Goal: Information Seeking & Learning: Learn about a topic

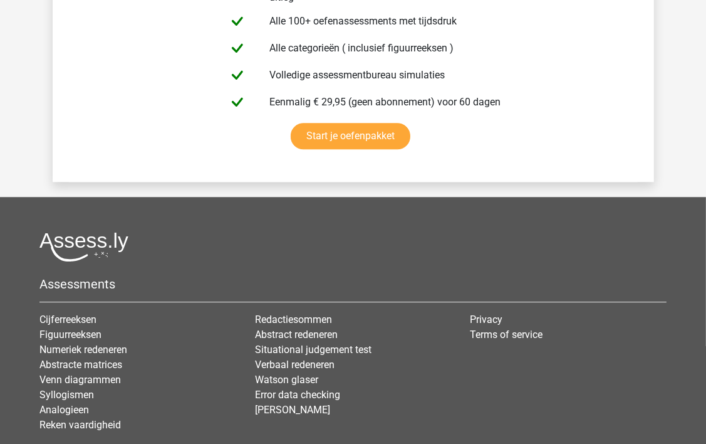
scroll to position [2413, 0]
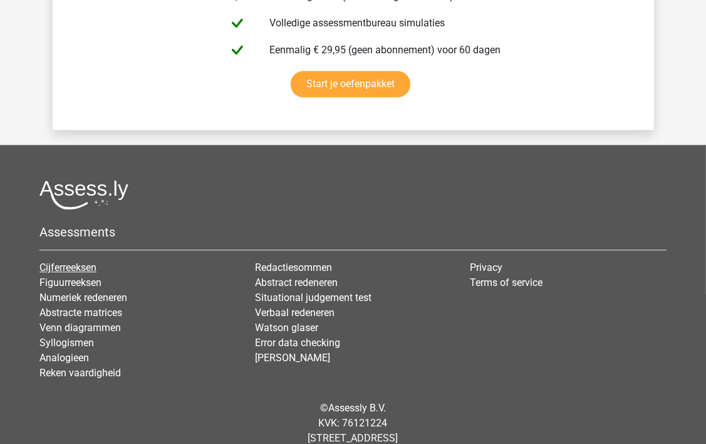
click at [65, 261] on link "Cijferreeksen" at bounding box center [67, 267] width 57 height 12
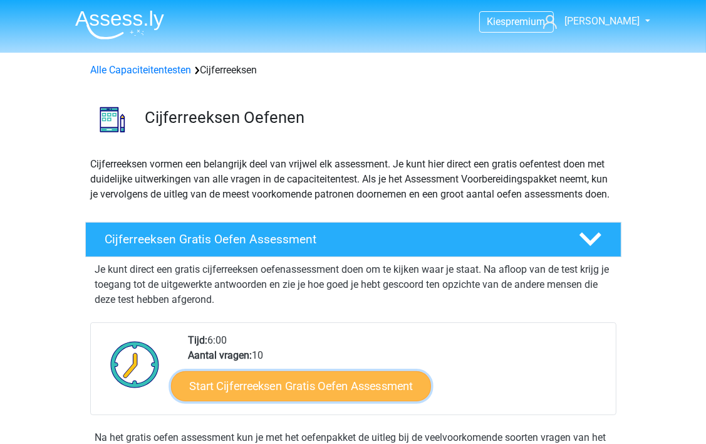
click at [360, 400] on link "Start Cijferreeksen Gratis Oefen Assessment" at bounding box center [301, 385] width 260 height 30
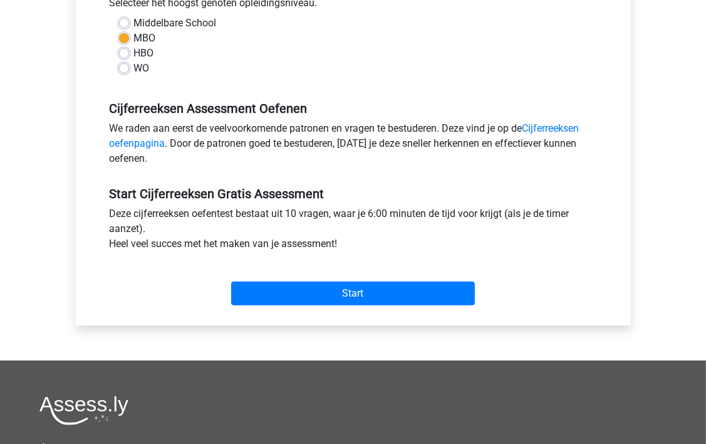
scroll to position [318, 0]
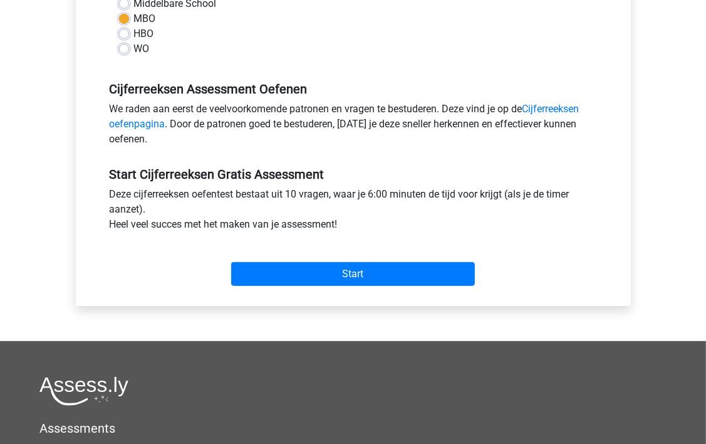
click at [134, 33] on label "HBO" at bounding box center [144, 33] width 20 height 15
click at [123, 33] on input "HBO" at bounding box center [124, 32] width 10 height 13
radio input "true"
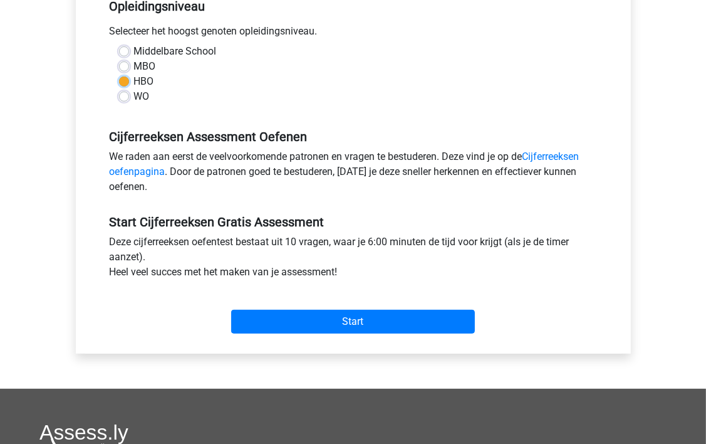
scroll to position [262, 0]
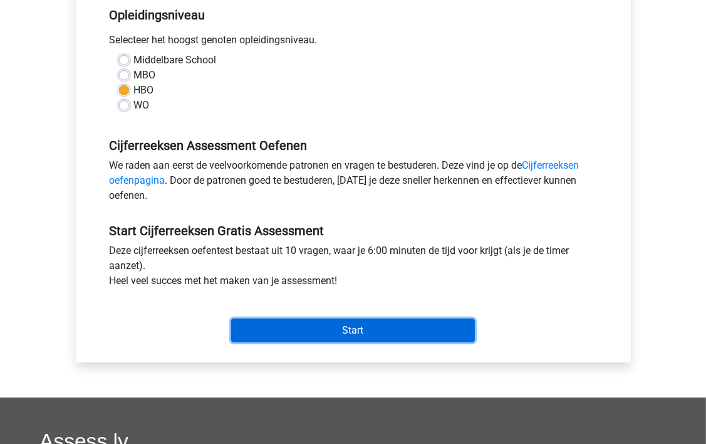
click at [348, 331] on input "Start" at bounding box center [353, 330] width 244 height 24
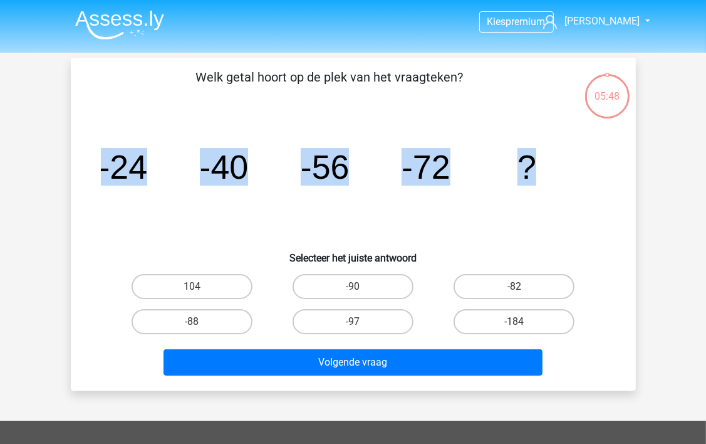
drag, startPoint x: 541, startPoint y: 163, endPoint x: 103, endPoint y: 174, distance: 438.2
click at [103, 174] on icon "image/svg+xml -24 -40 -56 -72 ?" at bounding box center [353, 178] width 505 height 127
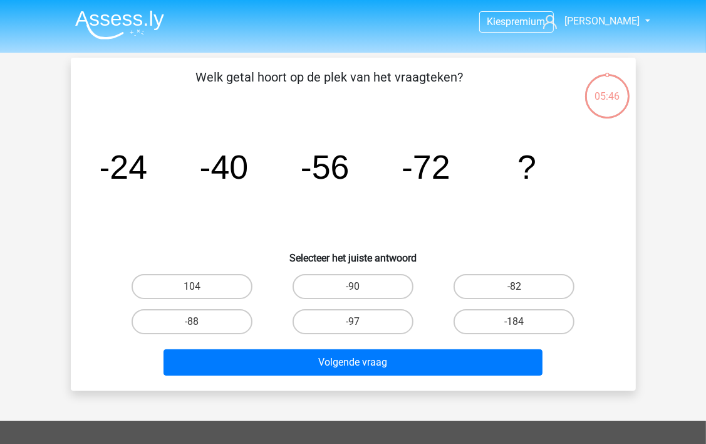
drag, startPoint x: 103, startPoint y: 174, endPoint x: 395, endPoint y: 102, distance: 300.2
click at [395, 102] on p "Welk getal hoort op de plek van het vraagteken?" at bounding box center [330, 87] width 478 height 38
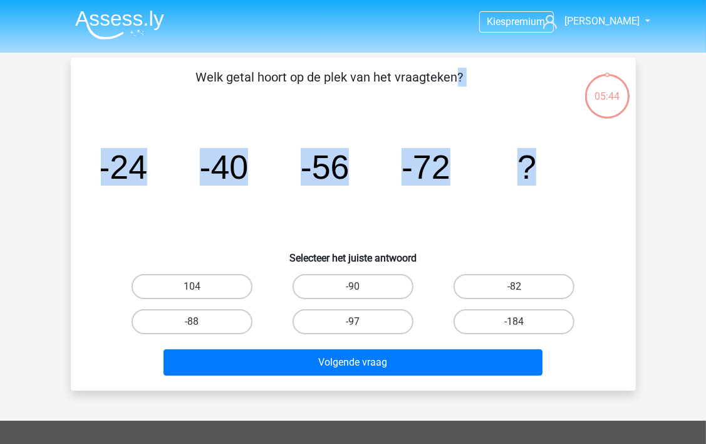
drag, startPoint x: 546, startPoint y: 164, endPoint x: 194, endPoint y: 83, distance: 361.3
click at [194, 83] on div "Welk getal hoort op de plek van het vraagteken? image/svg+xml -24 -40 -56 -72 ?…" at bounding box center [353, 224] width 555 height 313
copy div "Welk getal hoort op de plek van het vraagteken? image/svg+xml -24 -40 -56 -72 ?"
click at [213, 320] on label "-88" at bounding box center [192, 321] width 121 height 25
click at [200, 321] on input "-88" at bounding box center [196, 325] width 8 height 8
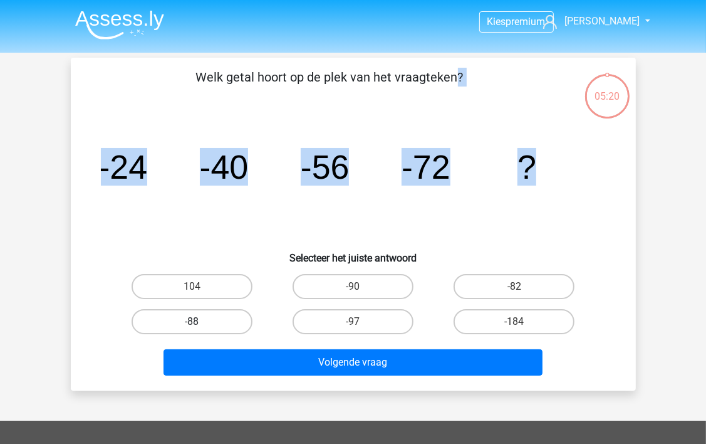
radio input "true"
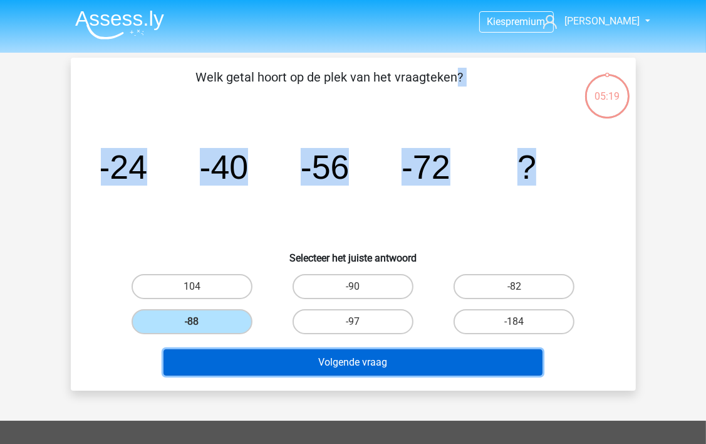
click at [313, 360] on button "Volgende vraag" at bounding box center [353, 362] width 379 height 26
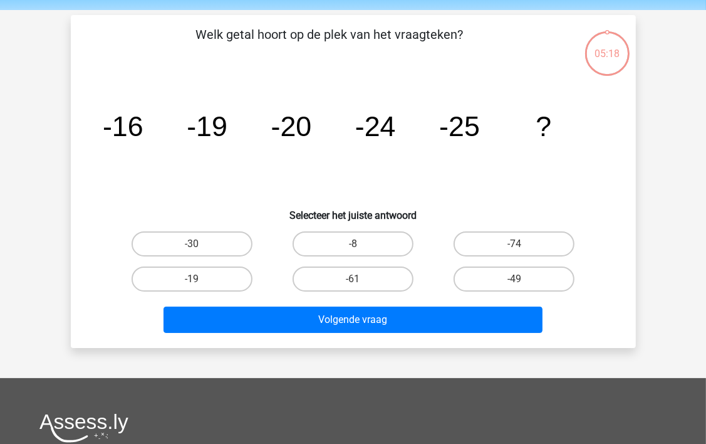
scroll to position [58, 0]
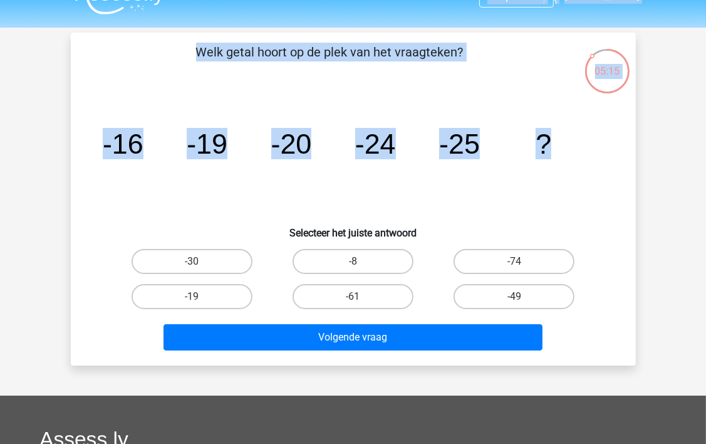
drag, startPoint x: 553, startPoint y: 108, endPoint x: 197, endPoint y: 8, distance: 369.6
click at [197, 8] on div "Kies premium sidney sschuurman@kpnmail.nl" at bounding box center [353, 350] width 706 height 751
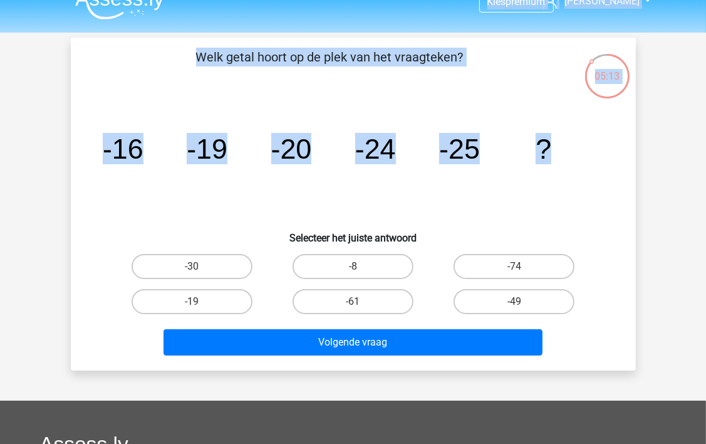
copy div "Kies premium sidney sschuurman@kpnmail.nl Kies premium Nederlands English Logou…"
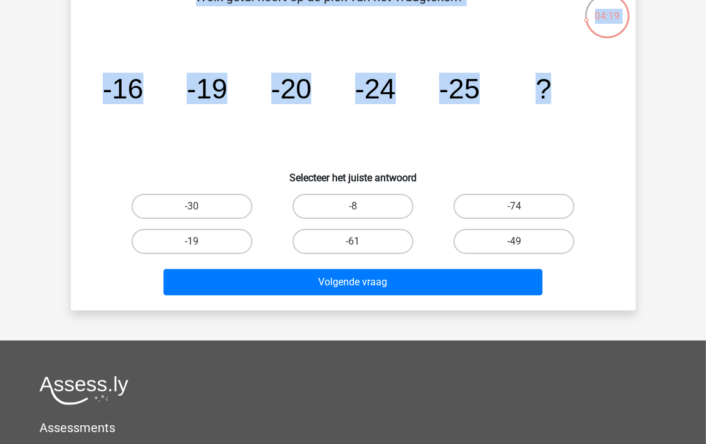
scroll to position [86, 0]
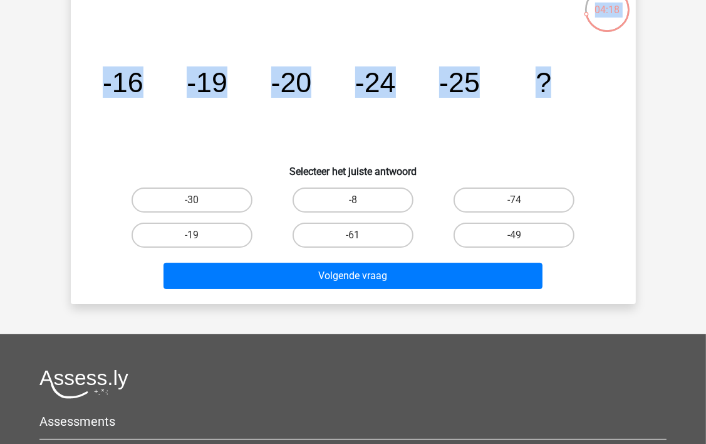
click at [627, 132] on div "Welk getal hoort op de plek van het vraagteken? image/svg+xml -16 -19 -20 -24 -…" at bounding box center [353, 137] width 555 height 313
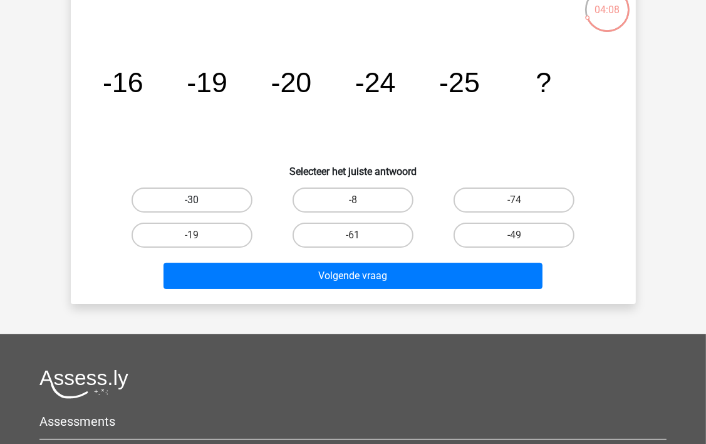
click at [203, 201] on label "-30" at bounding box center [192, 199] width 121 height 25
click at [200, 201] on input "-30" at bounding box center [196, 204] width 8 height 8
radio input "true"
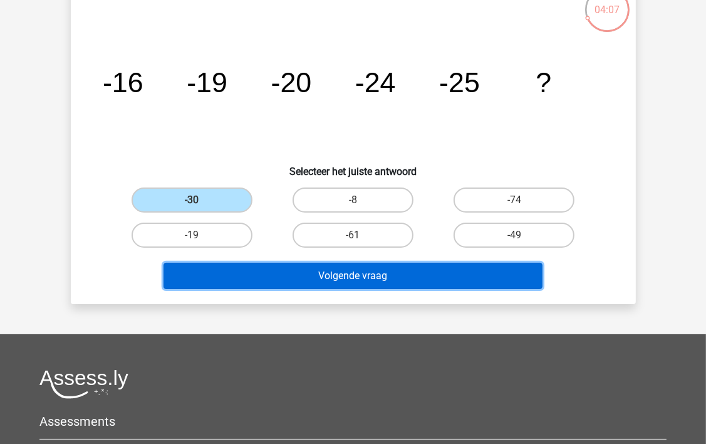
click at [318, 279] on button "Volgende vraag" at bounding box center [353, 276] width 379 height 26
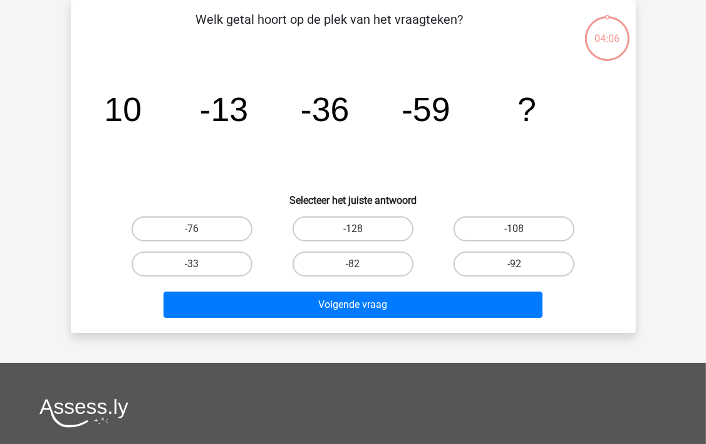
scroll to position [58, 0]
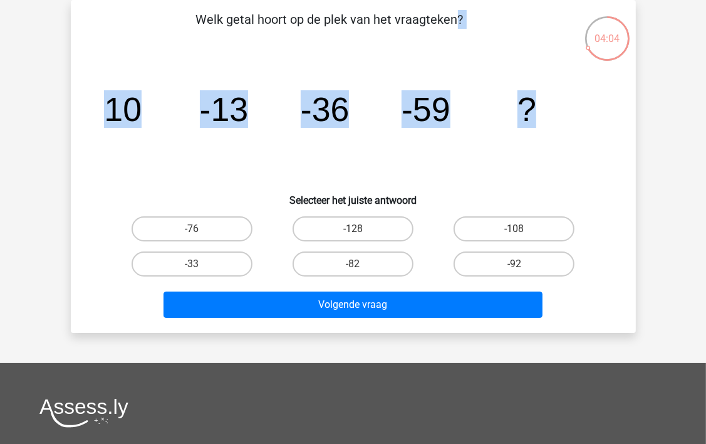
drag, startPoint x: 538, startPoint y: 106, endPoint x: 202, endPoint y: 19, distance: 347.0
click at [202, 19] on div "Welk getal hoort op de plek van het vraagteken? image/svg+xml 10 -13 -36 -59 ? …" at bounding box center [353, 166] width 555 height 313
copy div "Welk getal hoort op de plek van het vraagteken? image/svg+xml 10 -13 -36 -59 ?"
click at [357, 264] on input "-82" at bounding box center [357, 268] width 8 height 8
radio input "true"
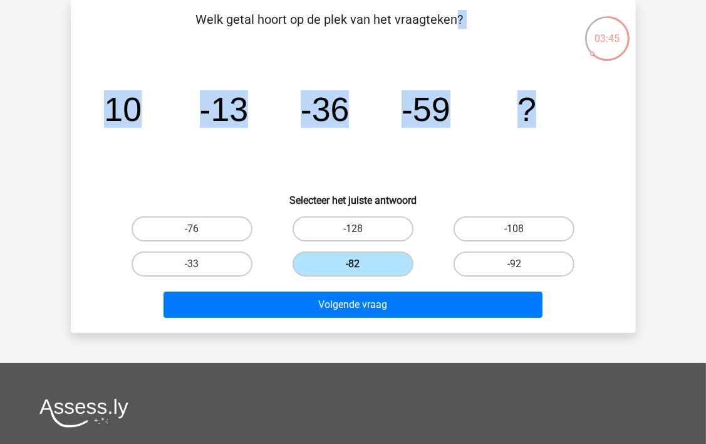
click at [361, 266] on label "-82" at bounding box center [353, 263] width 121 height 25
click at [361, 266] on input "-82" at bounding box center [357, 268] width 8 height 8
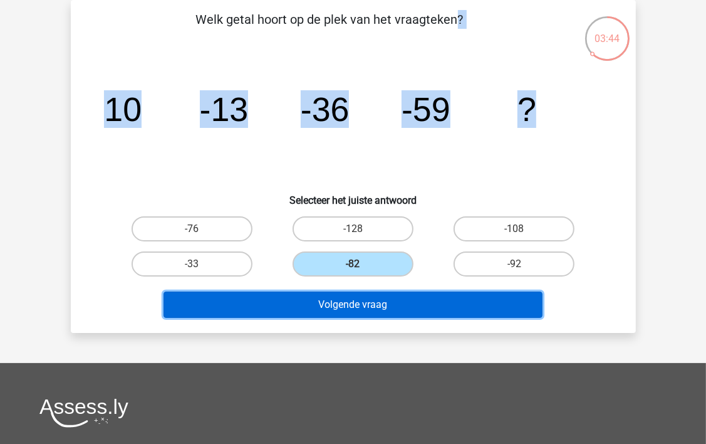
click at [353, 301] on button "Volgende vraag" at bounding box center [353, 304] width 379 height 26
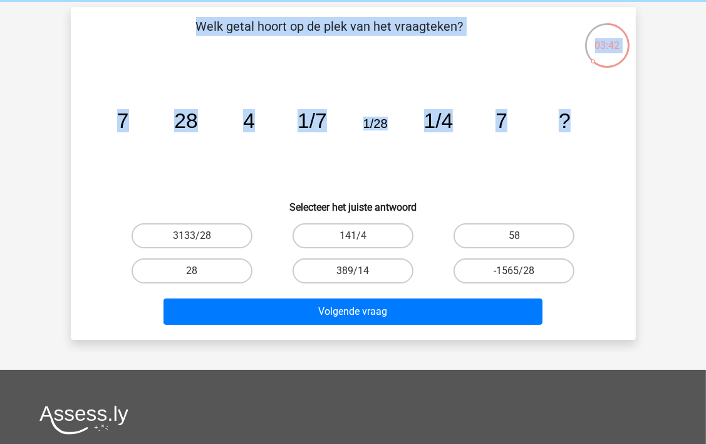
scroll to position [0, 0]
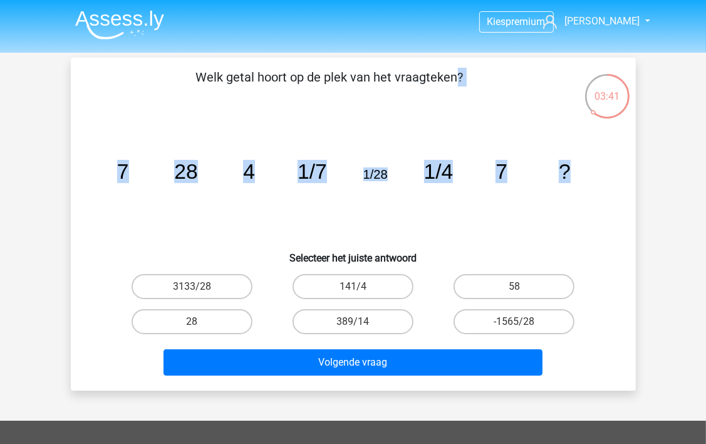
drag, startPoint x: 572, startPoint y: 110, endPoint x: 199, endPoint y: 63, distance: 375.8
click at [199, 63] on div "Welk getal hoort op de plek van het vraagteken? image/svg+xml 7 28 4 1/7 1/28 1…" at bounding box center [353, 224] width 565 height 333
copy div "Welk getal hoort op de plek van het vraagteken? image/svg+xml 7 28 4 1/7 1/28 1…"
click at [203, 318] on label "28" at bounding box center [192, 321] width 121 height 25
click at [200, 321] on input "28" at bounding box center [196, 325] width 8 height 8
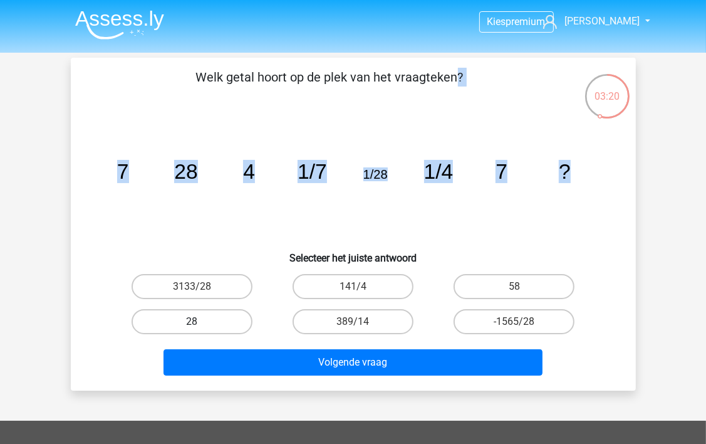
radio input "true"
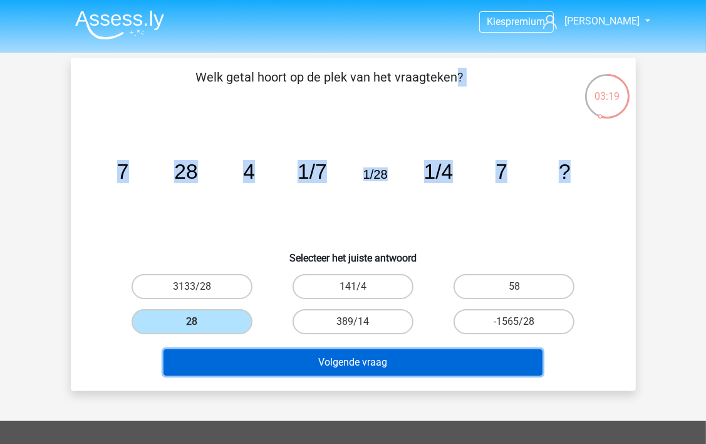
click at [356, 362] on button "Volgende vraag" at bounding box center [353, 362] width 379 height 26
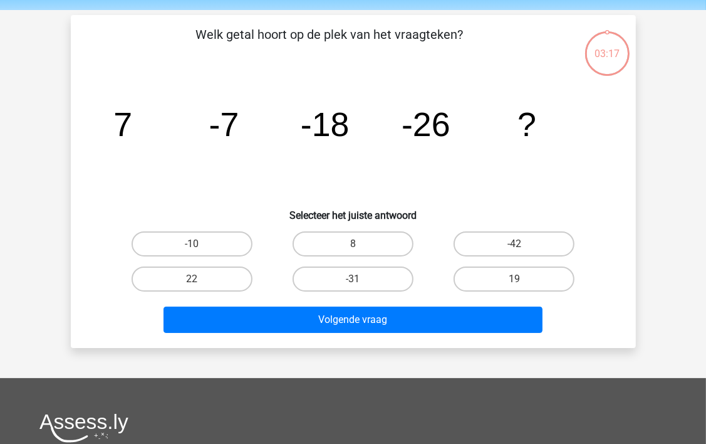
scroll to position [58, 0]
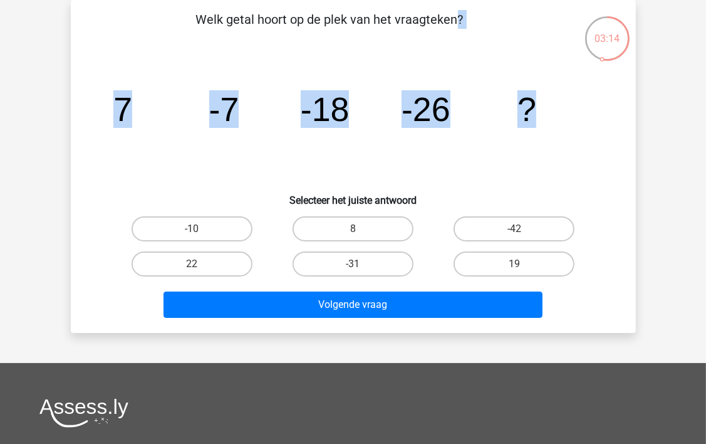
drag, startPoint x: 536, startPoint y: 100, endPoint x: 196, endPoint y: 17, distance: 350.9
click at [196, 17] on div "Welk getal hoort op de plek van het vraagteken? image/svg+xml 7 -7 -18 -26 ? Se…" at bounding box center [353, 166] width 555 height 313
copy div "Welk getal hoort op de plek van het vraagteken? image/svg+xml 7 -7 -18 -26 ?"
click at [353, 263] on label "-31" at bounding box center [353, 263] width 121 height 25
click at [353, 264] on input "-31" at bounding box center [357, 268] width 8 height 8
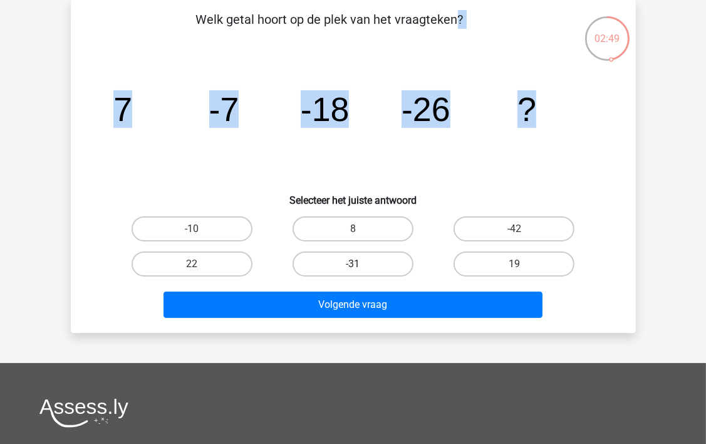
radio input "true"
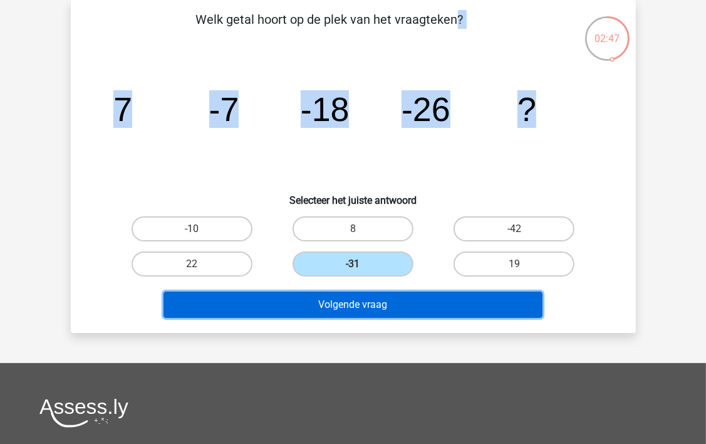
click at [350, 303] on button "Volgende vraag" at bounding box center [353, 304] width 379 height 26
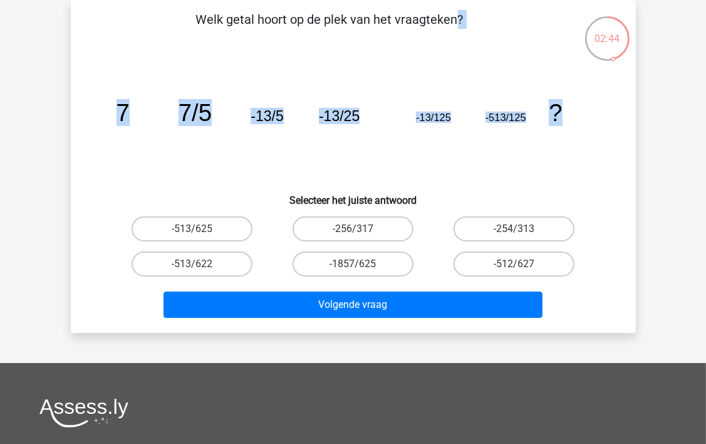
drag, startPoint x: 568, startPoint y: 110, endPoint x: 196, endPoint y: 20, distance: 383.6
click at [196, 20] on div "Welk getal hoort op de plek van het vraagteken? image/svg+xml 7 7/5 -13/5 -13/2…" at bounding box center [353, 166] width 555 height 313
drag, startPoint x: 196, startPoint y: 20, endPoint x: 208, endPoint y: 16, distance: 13.3
click at [196, 20] on p "Welk getal hoort op de plek van het vraagteken?" at bounding box center [330, 29] width 478 height 38
copy div "Welk getal hoort op de plek van het vraagteken? image/svg+xml 7 7/5 -13/5 -13/2…"
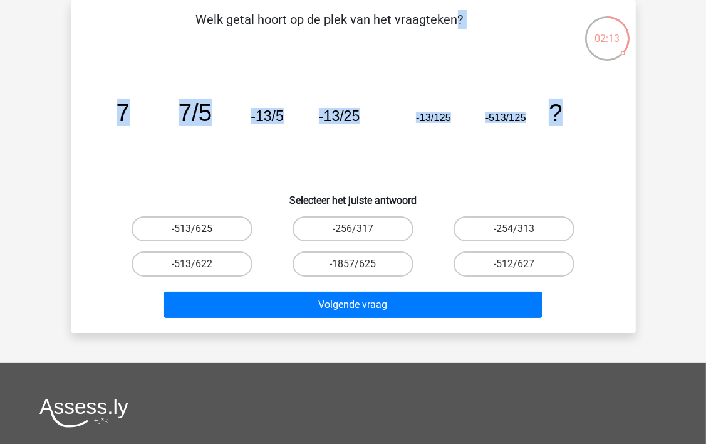
click at [226, 230] on label "-513/625" at bounding box center [192, 228] width 121 height 25
click at [200, 230] on input "-513/625" at bounding box center [196, 233] width 8 height 8
radio input "true"
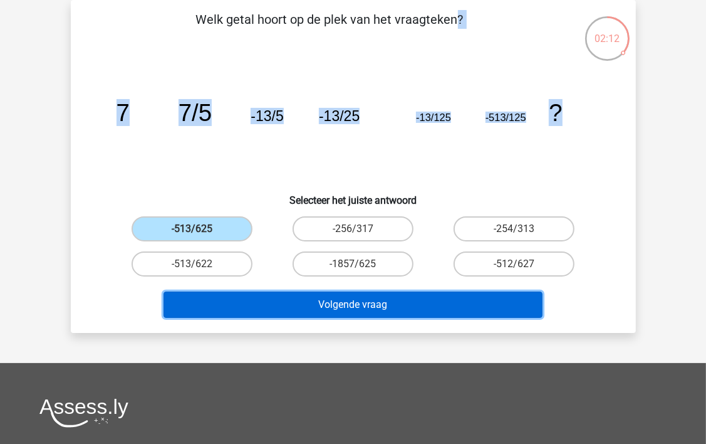
click at [348, 305] on button "Volgende vraag" at bounding box center [353, 304] width 379 height 26
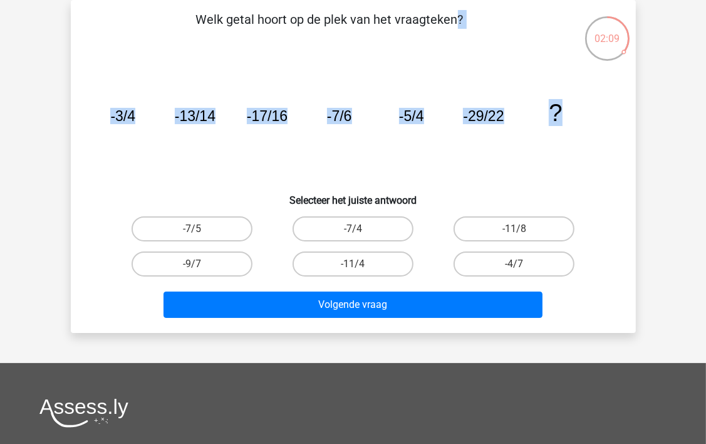
drag, startPoint x: 562, startPoint y: 112, endPoint x: 198, endPoint y: 18, distance: 376.0
click at [198, 18] on div "Welk getal hoort op de plek van het vraagteken? image/svg+xml -3/4 -13/14 -17/1…" at bounding box center [353, 166] width 555 height 313
copy div "Welk getal hoort op de plek van het vraagteken? image/svg+xml -3/4 -13/14 -17/1…"
click at [502, 226] on label "-11/8" at bounding box center [514, 228] width 121 height 25
click at [514, 229] on input "-11/8" at bounding box center [518, 233] width 8 height 8
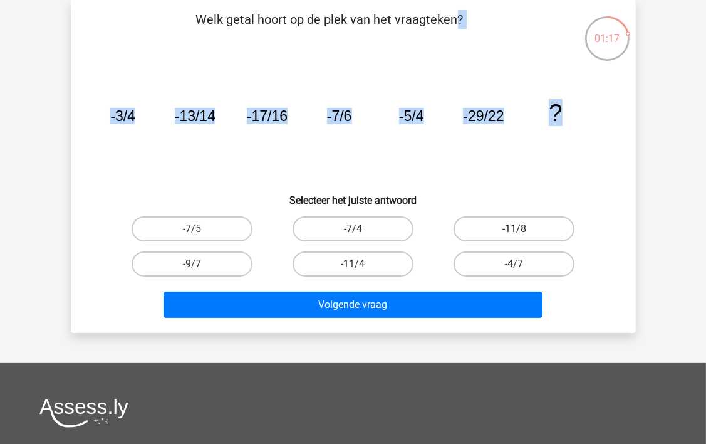
radio input "true"
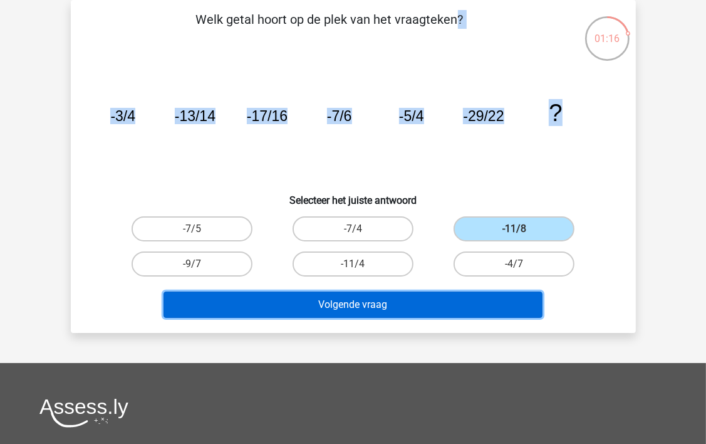
click at [387, 309] on button "Volgende vraag" at bounding box center [353, 304] width 379 height 26
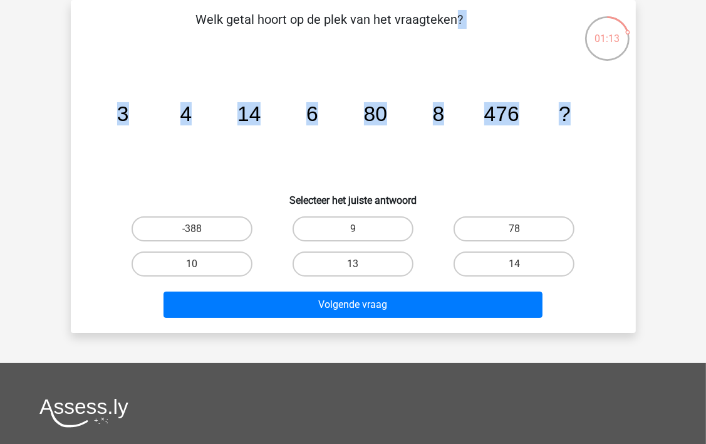
drag, startPoint x: 572, startPoint y: 109, endPoint x: 196, endPoint y: 26, distance: 385.0
click at [196, 26] on div "Welk getal hoort op de plek van het vraagteken? image/svg+xml 3 4 14 6 80 8 476…" at bounding box center [353, 166] width 555 height 313
drag, startPoint x: 196, startPoint y: 26, endPoint x: 439, endPoint y: 120, distance: 261.0
copy div "Welk getal hoort op de plek van het vraagteken? image/svg+xml 3 4 14 6 80 8 476…"
click at [196, 260] on label "10" at bounding box center [192, 263] width 121 height 25
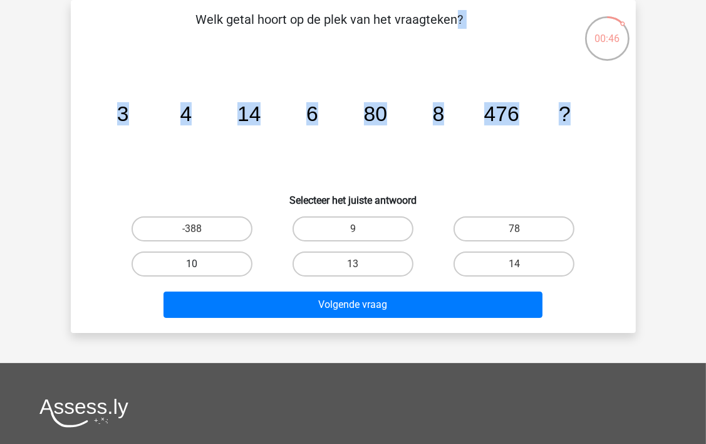
click at [196, 264] on input "10" at bounding box center [196, 268] width 8 height 8
radio input "true"
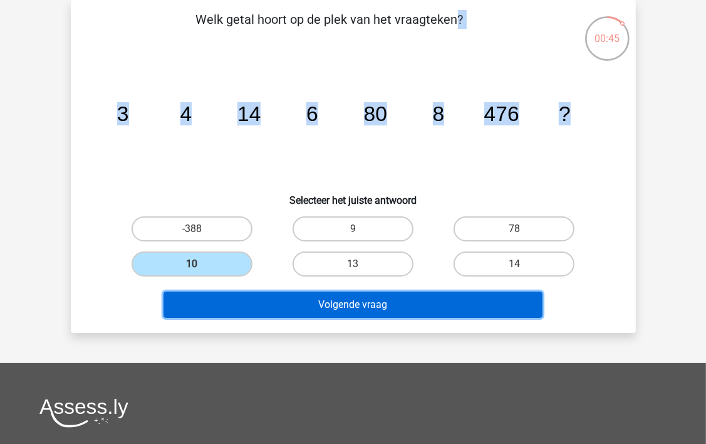
click at [296, 306] on button "Volgende vraag" at bounding box center [353, 304] width 379 height 26
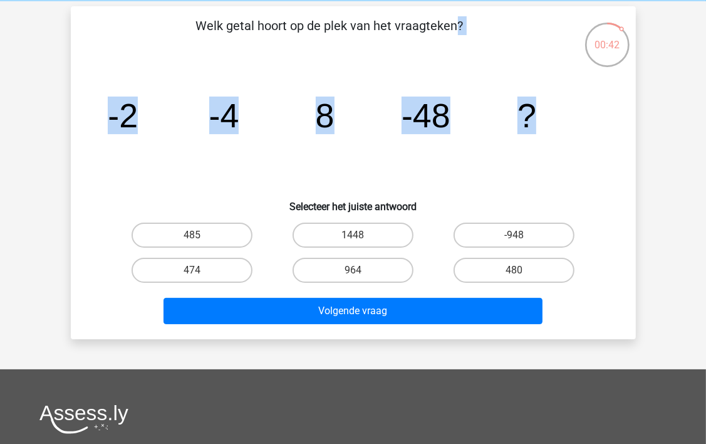
scroll to position [39, 0]
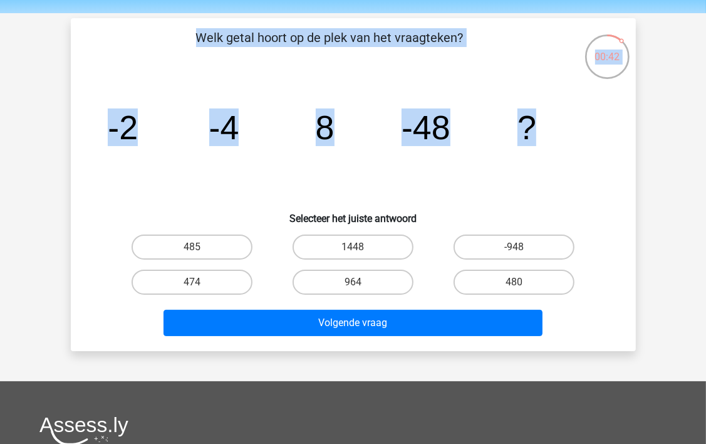
drag, startPoint x: 540, startPoint y: 100, endPoint x: 186, endPoint y: 9, distance: 364.9
click at [186, 9] on div "Kies premium sidney sschuurman@kpnmail.nl" at bounding box center [353, 336] width 706 height 751
copy div "Kies premium sidney sschuurman@kpnmail.nl Kies premium Nederlands English Logou…"
click at [511, 281] on label "480" at bounding box center [514, 281] width 121 height 25
click at [514, 282] on input "480" at bounding box center [518, 286] width 8 height 8
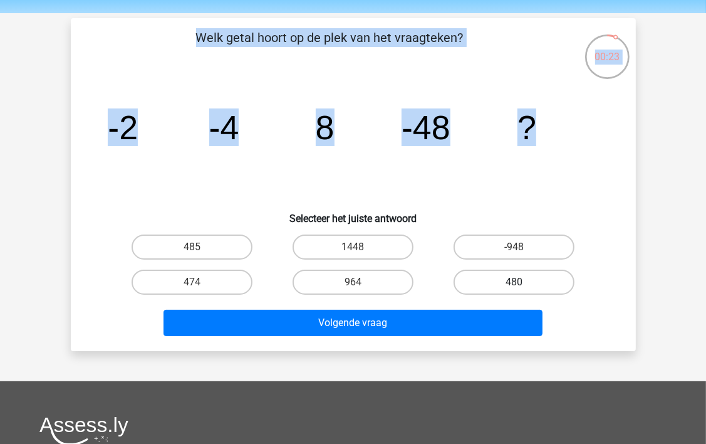
radio input "true"
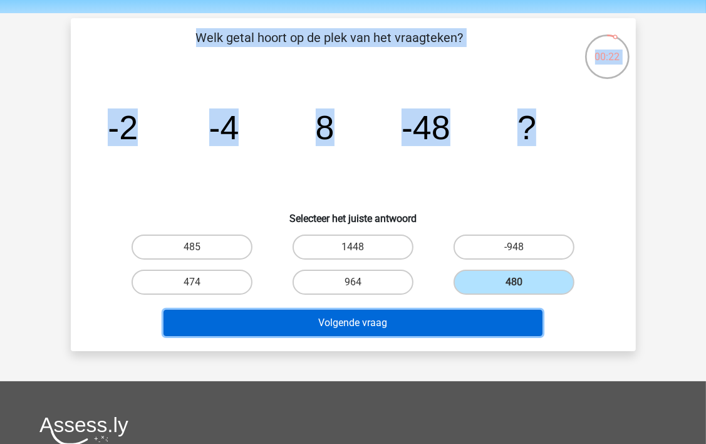
click at [449, 316] on button "Volgende vraag" at bounding box center [353, 323] width 379 height 26
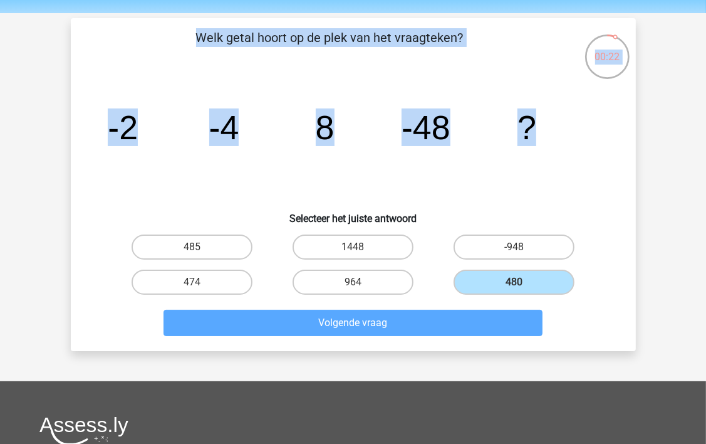
scroll to position [58, 0]
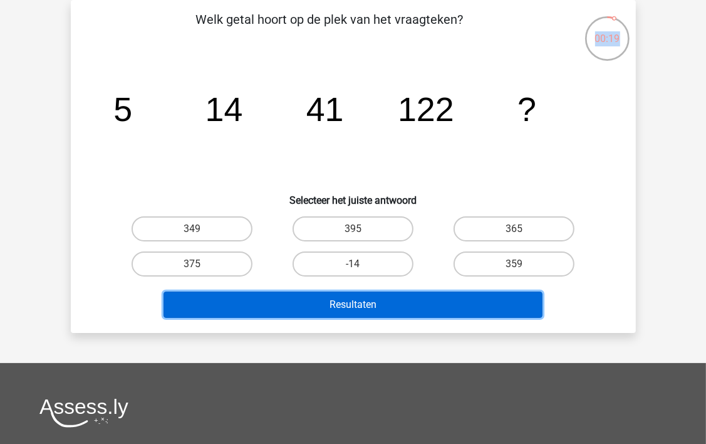
click at [429, 298] on button "Resultaten" at bounding box center [353, 304] width 379 height 26
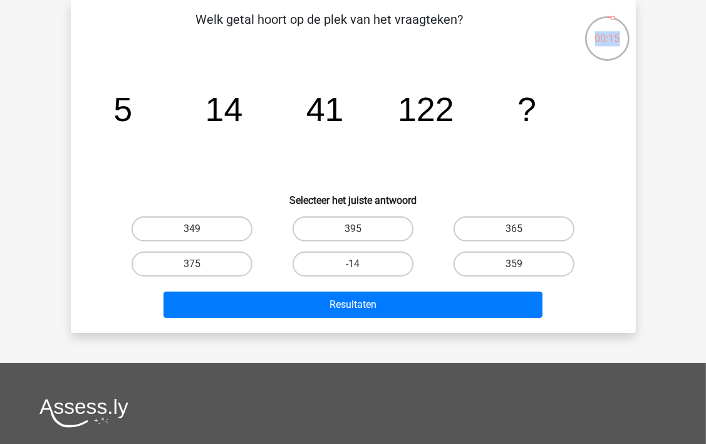
click at [591, 130] on icon "image/svg+xml 5 14 41 122 ?" at bounding box center [353, 121] width 505 height 127
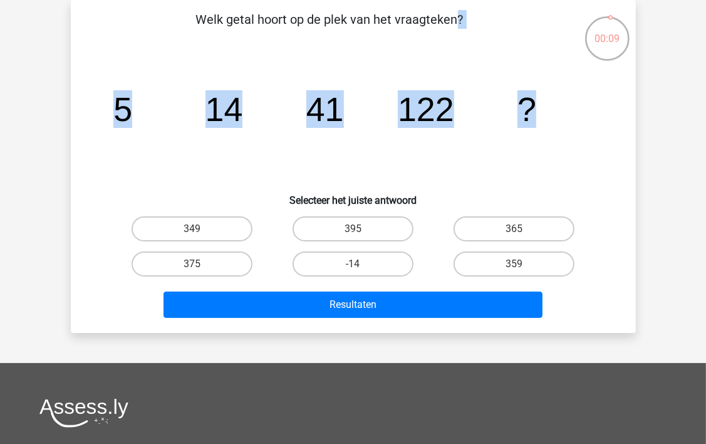
drag, startPoint x: 536, startPoint y: 108, endPoint x: 185, endPoint y: 33, distance: 358.3
click at [185, 33] on div "Welk getal hoort op de plek van het vraagteken? image/svg+xml 5 14 41 122 ? Sel…" at bounding box center [353, 166] width 555 height 313
drag, startPoint x: 185, startPoint y: 33, endPoint x: 364, endPoint y: 18, distance: 179.2
copy div "Welk getal hoort op de plek van het vraagteken? image/svg+xml 5 14 41 122 ?"
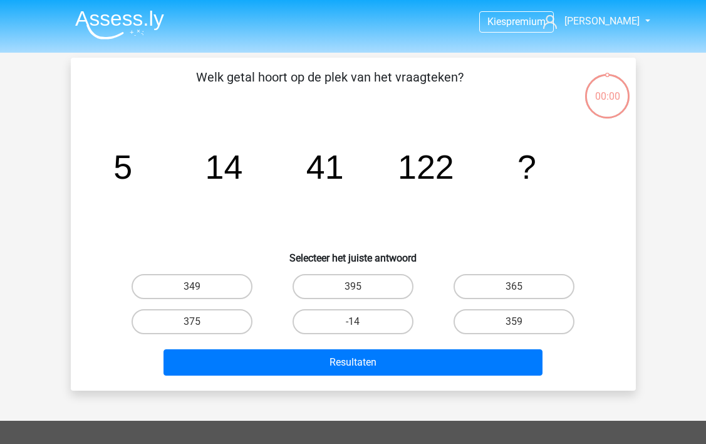
scroll to position [58, 0]
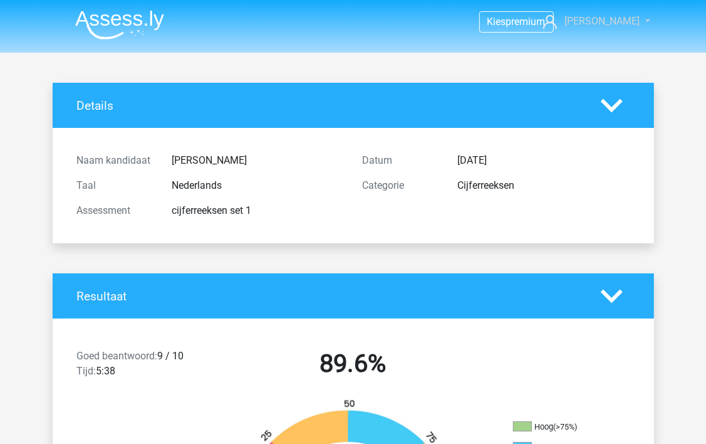
click at [602, 21] on span "[PERSON_NAME]" at bounding box center [602, 21] width 75 height 12
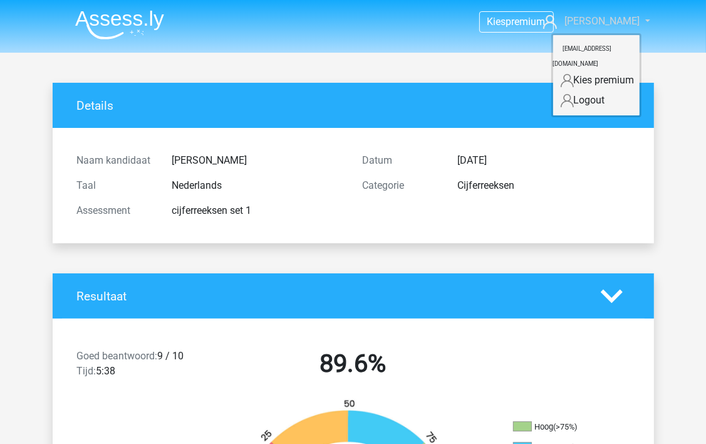
click at [602, 21] on span "[PERSON_NAME]" at bounding box center [602, 21] width 75 height 12
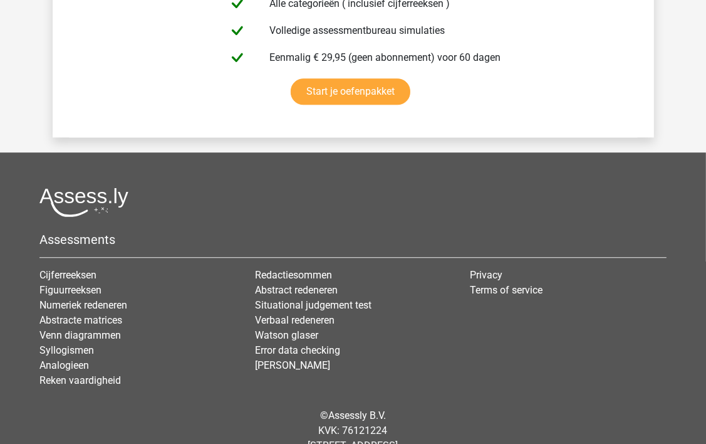
scroll to position [2482, 0]
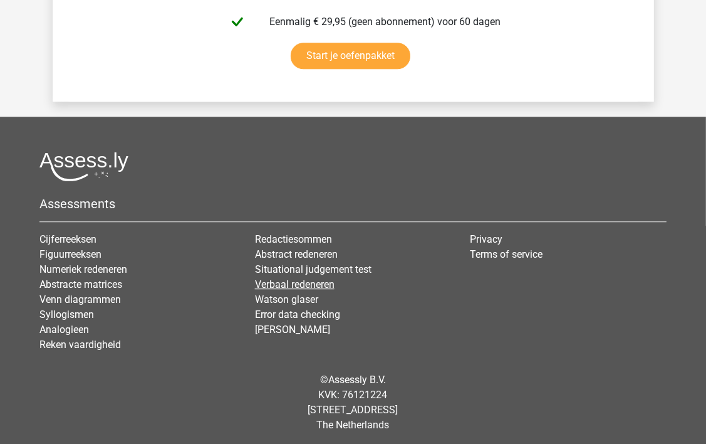
click at [273, 279] on link "Verbaal redeneren" at bounding box center [295, 284] width 80 height 12
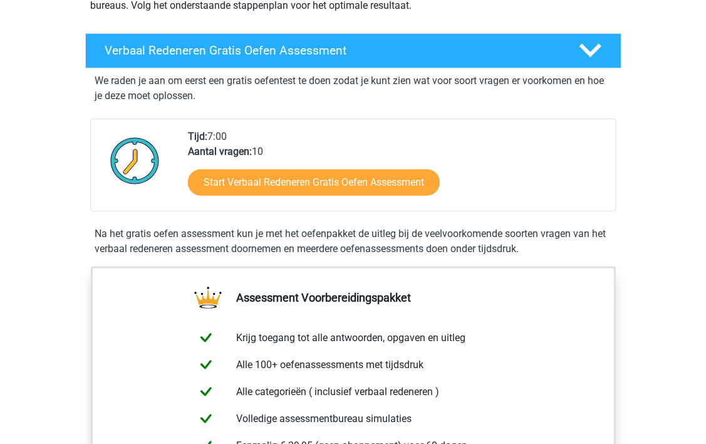
scroll to position [191, 0]
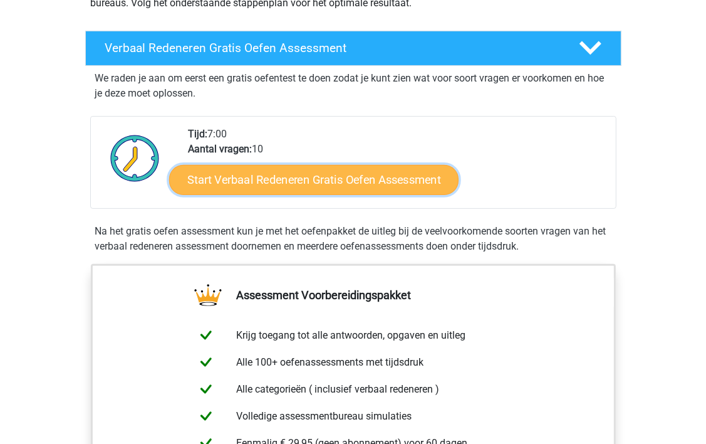
click at [411, 177] on link "Start Verbaal Redeneren Gratis Oefen Assessment" at bounding box center [314, 180] width 290 height 30
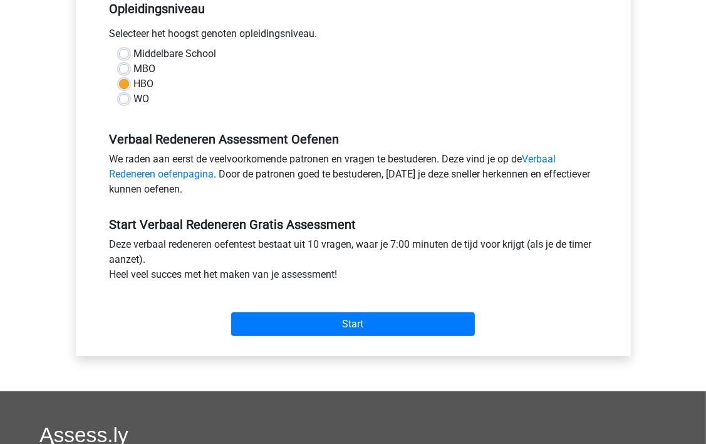
scroll to position [303, 0]
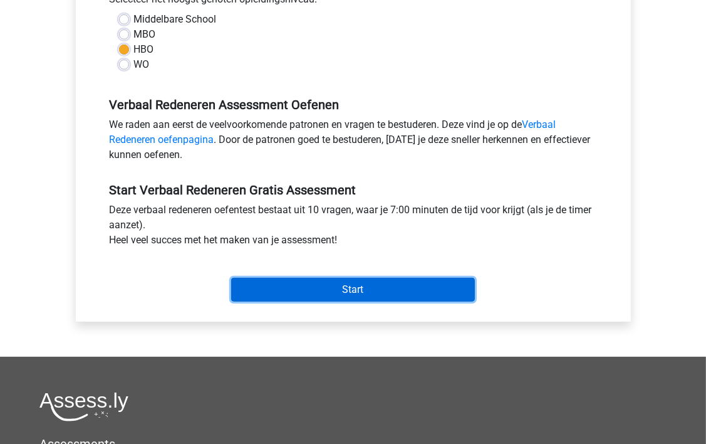
click at [389, 293] on input "Start" at bounding box center [353, 290] width 244 height 24
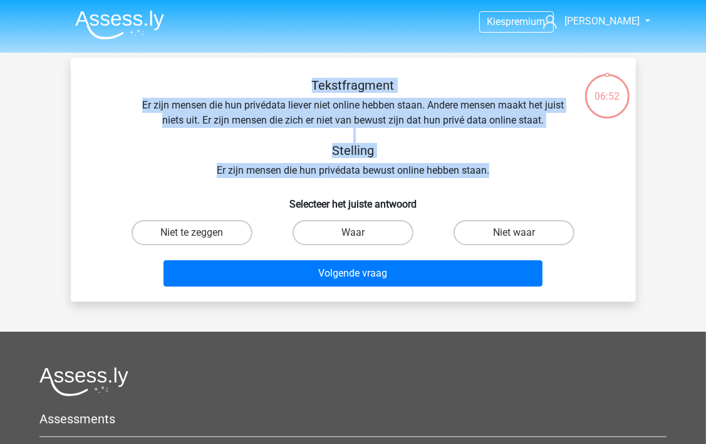
drag, startPoint x: 496, startPoint y: 168, endPoint x: 311, endPoint y: 75, distance: 207.4
click at [311, 75] on div "Tekstfragment Er zijn mensen die hun privédata liever niet online hebben staan.…" at bounding box center [353, 180] width 565 height 244
drag, startPoint x: 311, startPoint y: 75, endPoint x: 300, endPoint y: 74, distance: 11.3
click at [300, 74] on div "Tekstfragment Er zijn mensen die hun privédata liever niet online hebben staan.…" at bounding box center [353, 180] width 565 height 244
copy div "Tekstfragment Er zijn mensen die hun privédata liever niet online hebben staan.…"
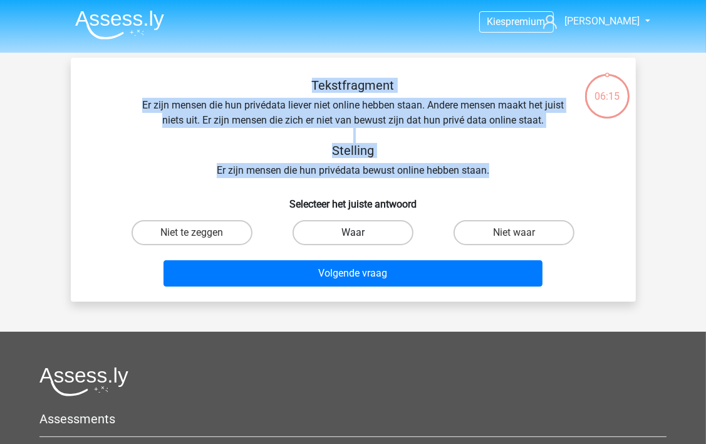
click at [348, 234] on label "Waar" at bounding box center [353, 232] width 121 height 25
click at [353, 234] on input "Waar" at bounding box center [357, 236] width 8 height 8
radio input "true"
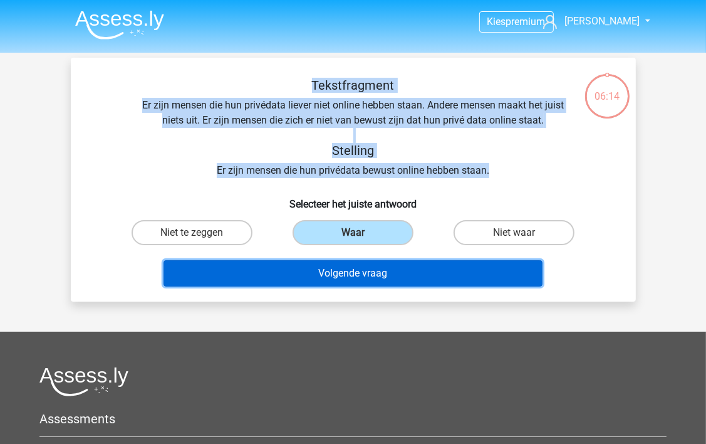
click at [371, 271] on button "Volgende vraag" at bounding box center [353, 273] width 379 height 26
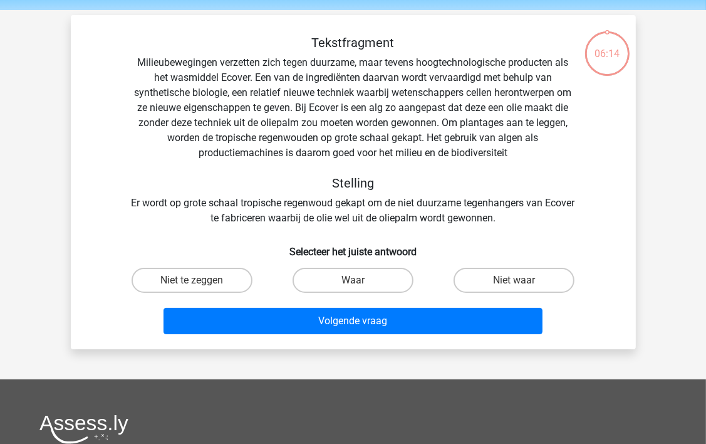
scroll to position [58, 0]
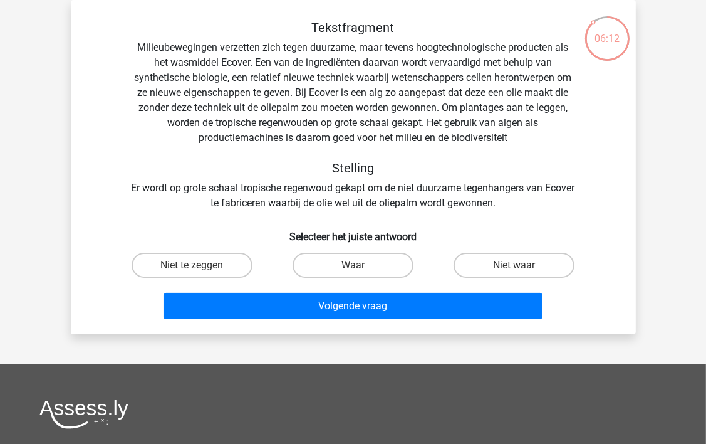
click at [514, 201] on div "Tekstfragment Milieubewegingen verzetten zich tegen duurzame, maar tevens hoogt…" at bounding box center [353, 115] width 525 height 191
click at [503, 180] on div "Tekstfragment Milieubewegingen verzetten zich tegen duurzame, maar tevens hoogt…" at bounding box center [353, 115] width 525 height 191
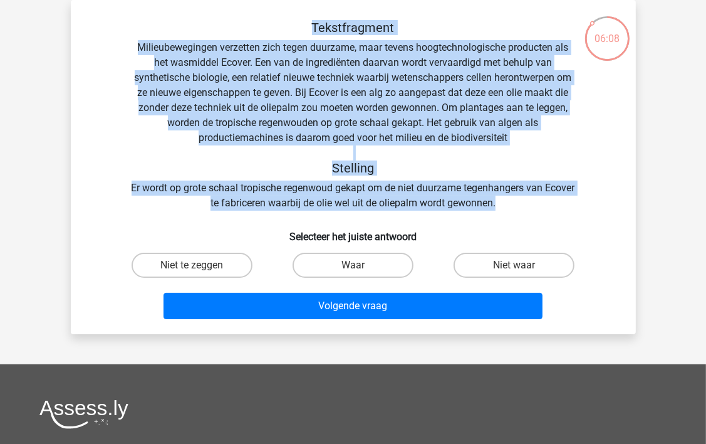
drag, startPoint x: 515, startPoint y: 204, endPoint x: 311, endPoint y: 19, distance: 275.5
click at [311, 19] on div "Tekstfragment Milieubewegingen verzetten zich tegen duurzame, maar tevens hoogt…" at bounding box center [353, 167] width 565 height 334
copy div "Tekstfragment Milieubewegingen verzetten zich tegen duurzame, maar tevens hoogt…"
click at [362, 262] on label "Waar" at bounding box center [353, 265] width 121 height 25
click at [361, 265] on input "Waar" at bounding box center [357, 269] width 8 height 8
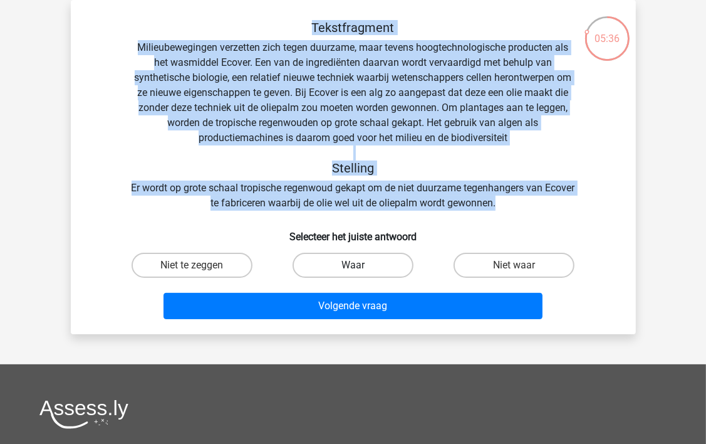
radio input "true"
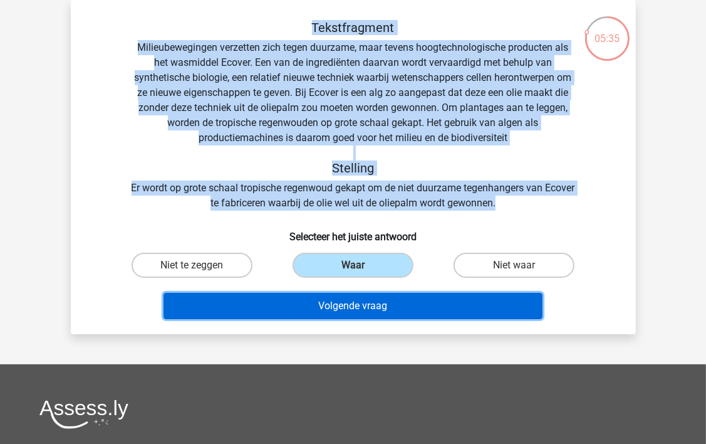
click at [362, 308] on button "Volgende vraag" at bounding box center [353, 306] width 379 height 26
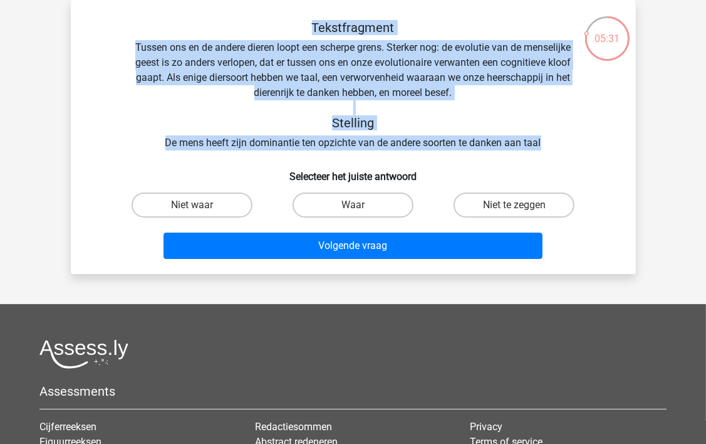
drag, startPoint x: 541, startPoint y: 142, endPoint x: 291, endPoint y: 24, distance: 277.0
click at [291, 24] on div "Tekstfragment Tussen ons en de andere dieren loopt een scherpe grens. Sterker n…" at bounding box center [353, 85] width 525 height 130
copy div "Tekstfragment Tussen ons en de andere dieren loopt een scherpe grens. Sterker n…"
click at [373, 204] on label "Waar" at bounding box center [353, 204] width 121 height 25
click at [361, 205] on input "Waar" at bounding box center [357, 209] width 8 height 8
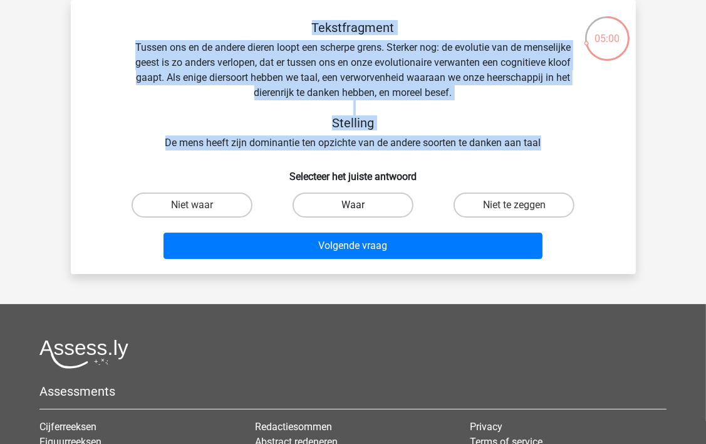
radio input "true"
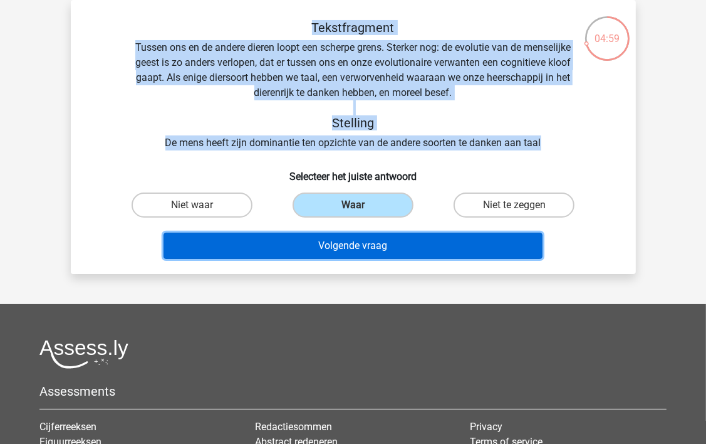
click at [362, 243] on button "Volgende vraag" at bounding box center [353, 245] width 379 height 26
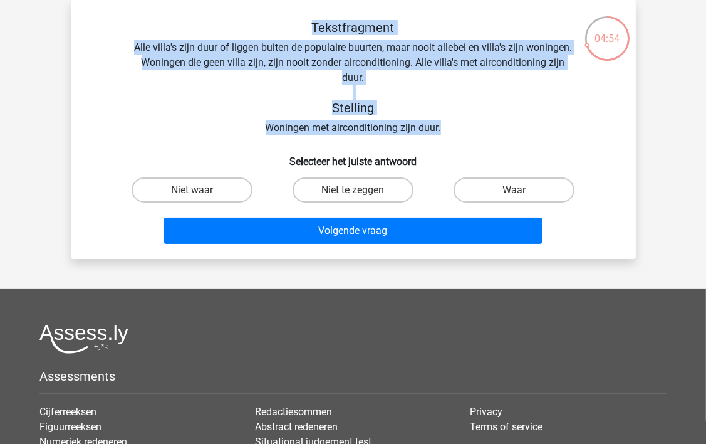
drag, startPoint x: 315, startPoint y: 24, endPoint x: 447, endPoint y: 125, distance: 165.8
click at [447, 125] on div "Tekstfragment Alle villa's zijn duur of liggen buiten de populaire buurten, maa…" at bounding box center [353, 77] width 525 height 115
copy div "Tekstfragment Alle villa's zijn duur of liggen buiten de populaire buurten, maa…"
click at [208, 187] on label "Niet waar" at bounding box center [192, 189] width 121 height 25
click at [200, 190] on input "Niet waar" at bounding box center [196, 194] width 8 height 8
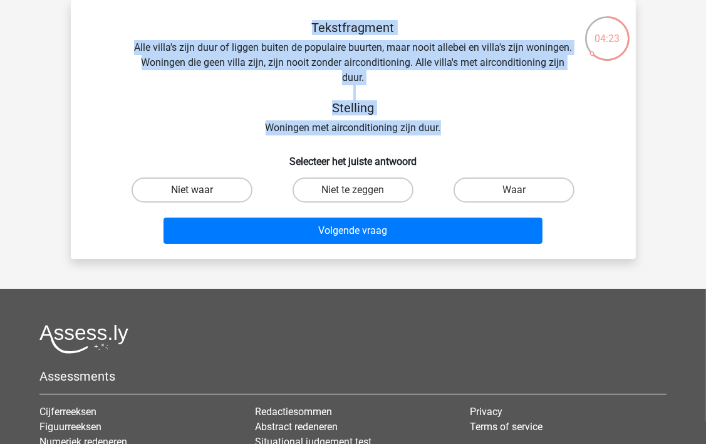
radio input "true"
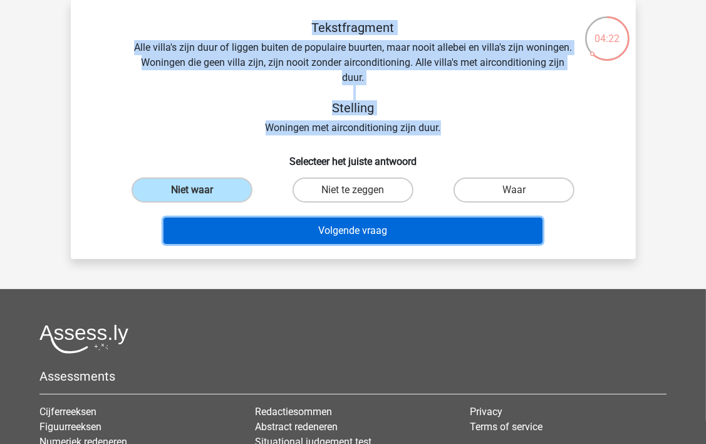
click at [318, 233] on button "Volgende vraag" at bounding box center [353, 230] width 379 height 26
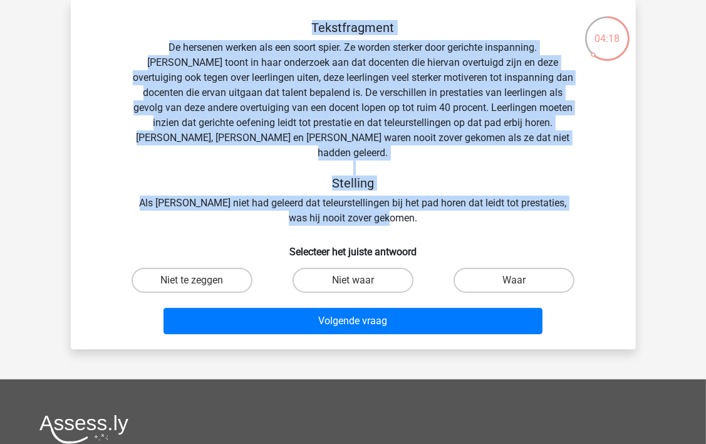
drag, startPoint x: 313, startPoint y: 24, endPoint x: 432, endPoint y: 197, distance: 210.1
click at [432, 197] on div "Tekstfragment De hersenen werken als een soort spier. Ze worden sterker door ge…" at bounding box center [353, 123] width 525 height 206
drag, startPoint x: 432, startPoint y: 197, endPoint x: 370, endPoint y: 98, distance: 116.8
copy div "Tekstfragment De hersenen werken als een soort spier. Ze worden sterker door ge…"
click at [491, 268] on label "Waar" at bounding box center [514, 280] width 121 height 25
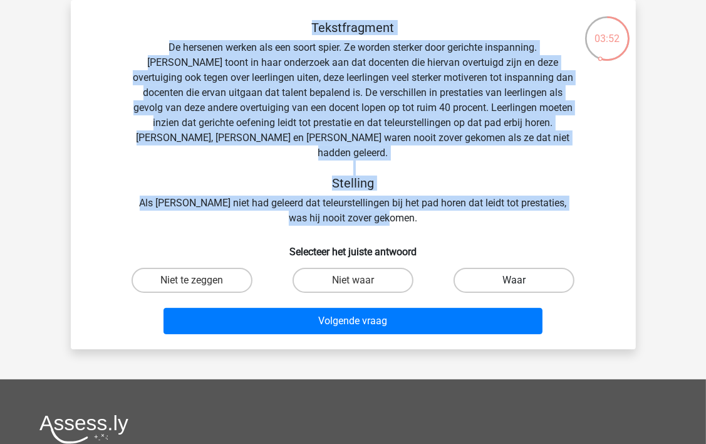
click at [514, 280] on input "Waar" at bounding box center [518, 284] width 8 height 8
radio input "true"
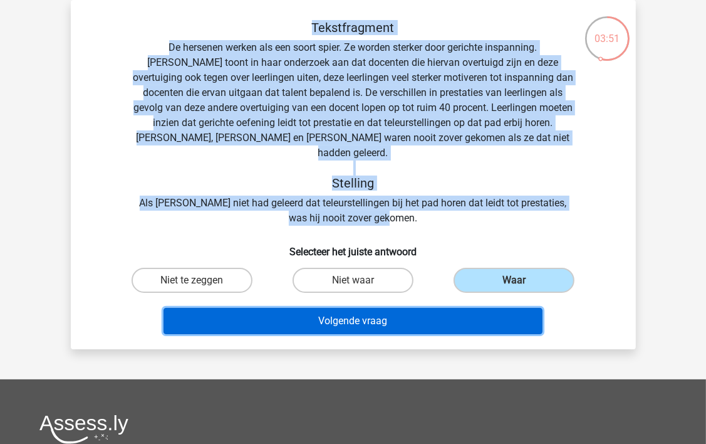
click at [393, 308] on button "Volgende vraag" at bounding box center [353, 321] width 379 height 26
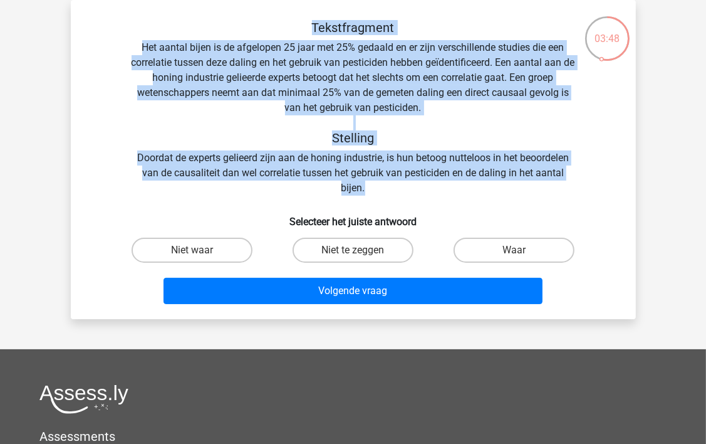
drag, startPoint x: 371, startPoint y: 186, endPoint x: 303, endPoint y: 23, distance: 176.7
click at [303, 23] on div "Tekstfragment Het aantal bijen is de afgelopen 25 jaar met 25% gedaald en er zi…" at bounding box center [353, 107] width 525 height 175
copy div "Tekstfragment Het aantal bijen is de afgelopen 25 jaar met 25% gedaald en er zi…"
click at [503, 251] on label "Waar" at bounding box center [514, 249] width 121 height 25
click at [514, 251] on input "Waar" at bounding box center [518, 254] width 8 height 8
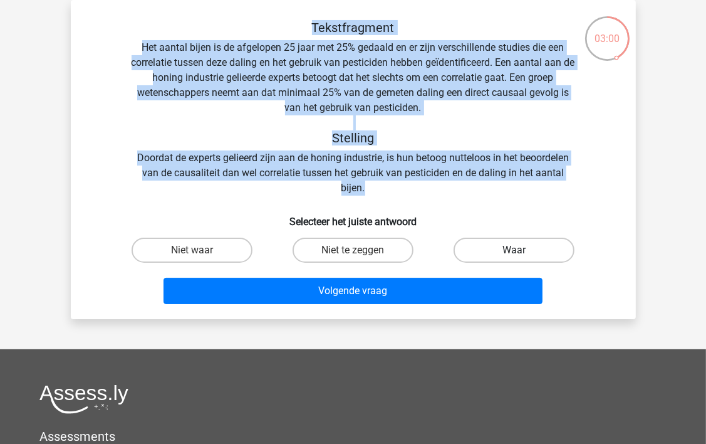
radio input "true"
click at [362, 248] on label "Niet te zeggen" at bounding box center [353, 249] width 121 height 25
click at [361, 250] on input "Niet te zeggen" at bounding box center [357, 254] width 8 height 8
radio input "true"
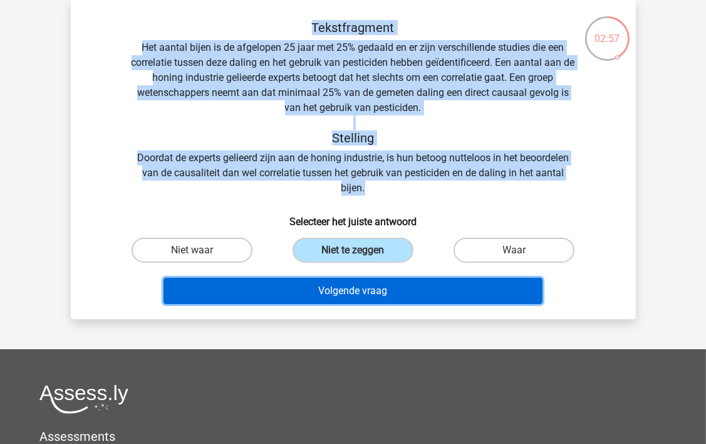
click at [365, 288] on button "Volgende vraag" at bounding box center [353, 291] width 379 height 26
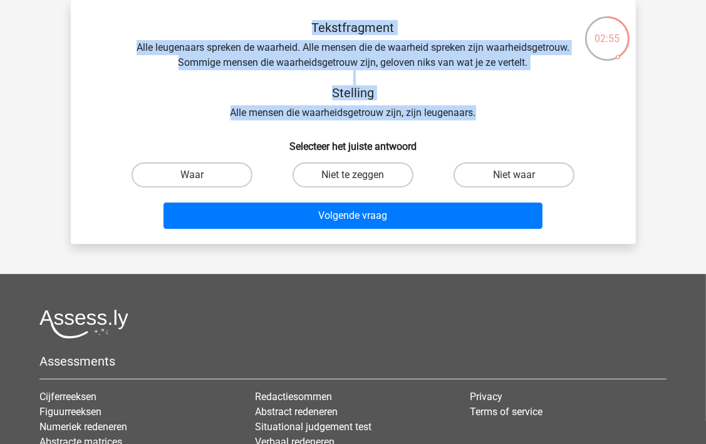
drag, startPoint x: 477, startPoint y: 113, endPoint x: 310, endPoint y: 30, distance: 186.6
click at [310, 30] on div "Tekstfragment Alle leugenaars spreken de waarheid. Alle mensen die de waarheid …" at bounding box center [353, 70] width 525 height 100
copy div "Tekstfragment Alle leugenaars spreken de waarheid. Alle mensen die de waarheid …"
click at [494, 170] on label "Niet waar" at bounding box center [514, 174] width 121 height 25
click at [514, 175] on input "Niet waar" at bounding box center [518, 179] width 8 height 8
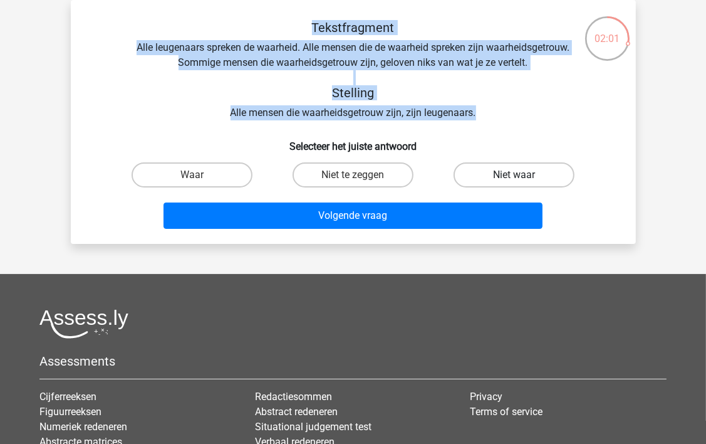
radio input "true"
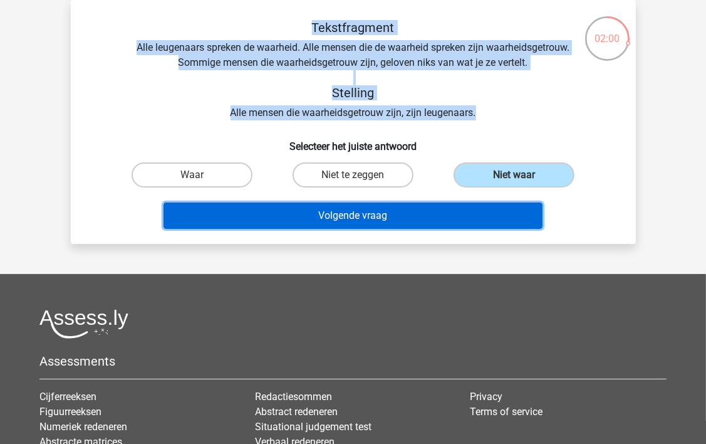
click at [401, 213] on button "Volgende vraag" at bounding box center [353, 215] width 379 height 26
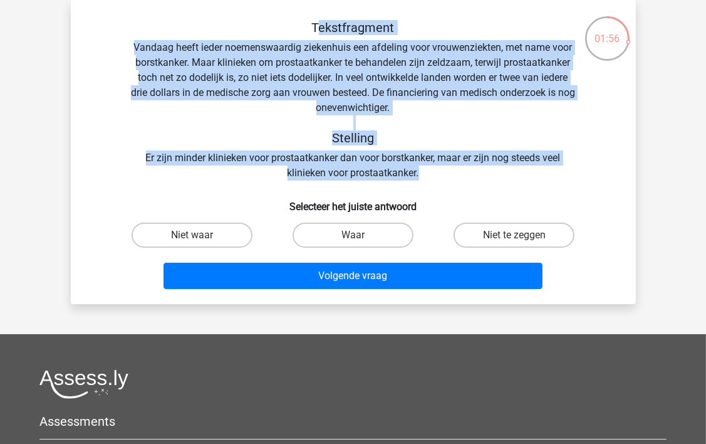
drag, startPoint x: 420, startPoint y: 174, endPoint x: 318, endPoint y: 27, distance: 179.1
click at [318, 27] on div "Tekstfragment Vandaag heeft ieder noemenswaardig ziekenhuis een afdeling voor v…" at bounding box center [353, 100] width 525 height 160
click at [318, 27] on h5 "Tekstfragment" at bounding box center [353, 27] width 445 height 15
click at [435, 121] on div "Tekstfragment Vandaag heeft ieder noemenswaardig ziekenhuis een afdeling voor v…" at bounding box center [353, 100] width 525 height 160
drag, startPoint x: 424, startPoint y: 177, endPoint x: 305, endPoint y: 20, distance: 196.8
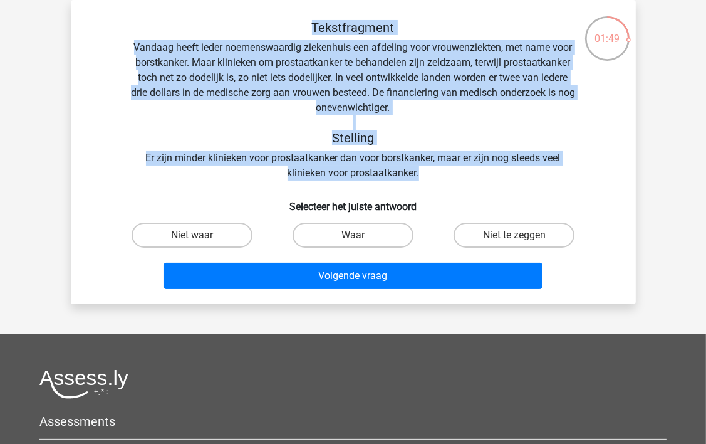
click at [305, 20] on div "Tekstfragment Vandaag heeft ieder noemenswaardig ziekenhuis een afdeling voor v…" at bounding box center [353, 100] width 525 height 160
copy div "Tekstfragment Vandaag heeft ieder noemenswaardig ziekenhuis een afdeling voor v…"
click at [204, 227] on label "Niet waar" at bounding box center [192, 234] width 121 height 25
click at [200, 235] on input "Niet waar" at bounding box center [196, 239] width 8 height 8
radio input "true"
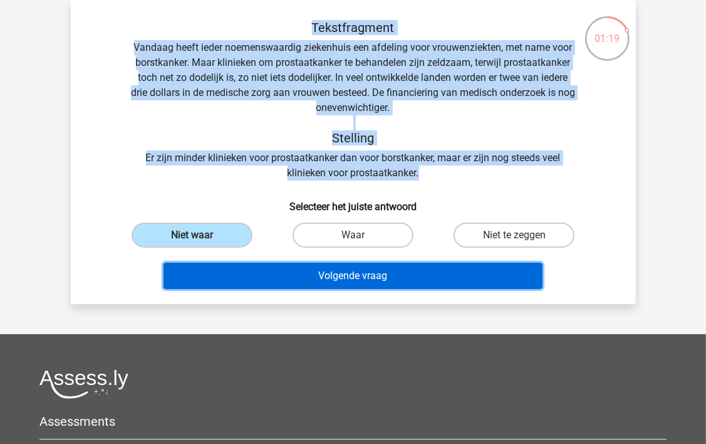
click at [294, 276] on button "Volgende vraag" at bounding box center [353, 276] width 379 height 26
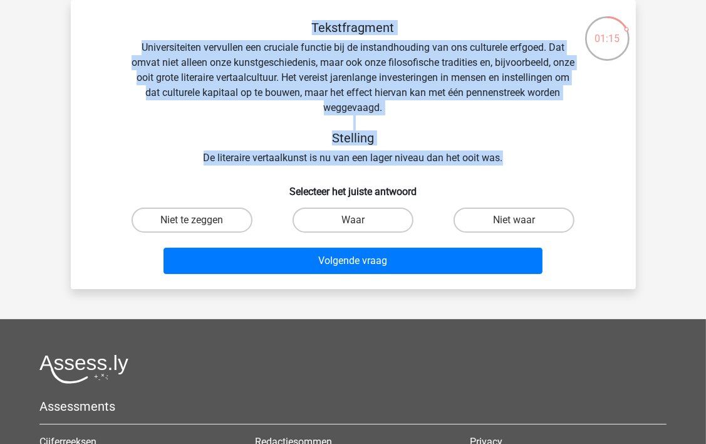
drag, startPoint x: 504, startPoint y: 157, endPoint x: 286, endPoint y: 20, distance: 256.8
click at [286, 20] on div "Tekstfragment Universiteiten vervullen een cruciale functie bij de instandhoudi…" at bounding box center [353, 92] width 525 height 145
copy div "Tekstfragment Universiteiten vervullen een cruciale functie bij de instandhoudi…"
click at [514, 211] on label "Niet waar" at bounding box center [514, 219] width 121 height 25
click at [514, 220] on input "Niet waar" at bounding box center [518, 224] width 8 height 8
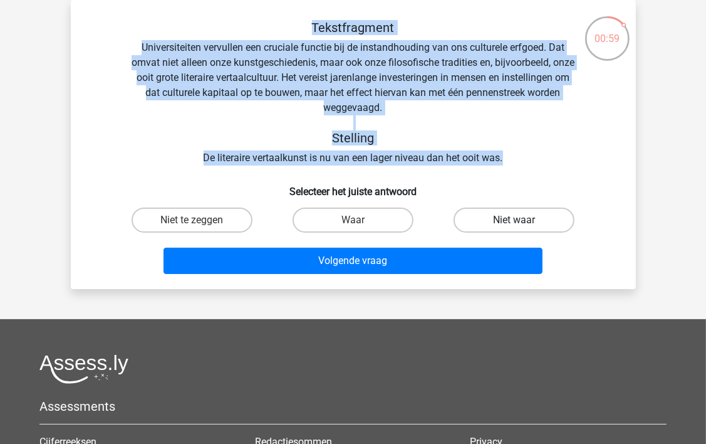
radio input "true"
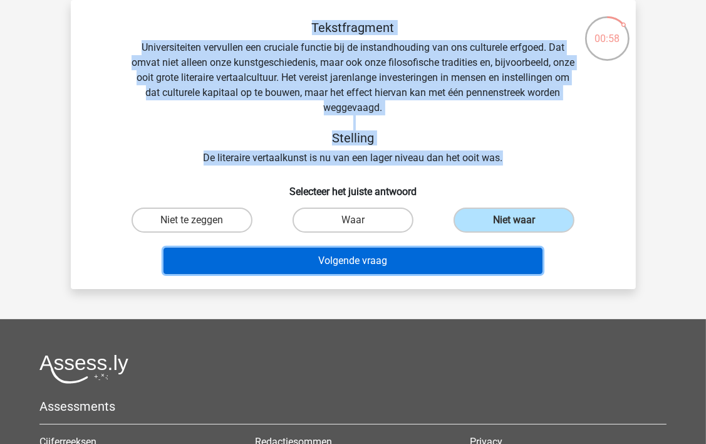
click at [426, 259] on button "Volgende vraag" at bounding box center [353, 261] width 379 height 26
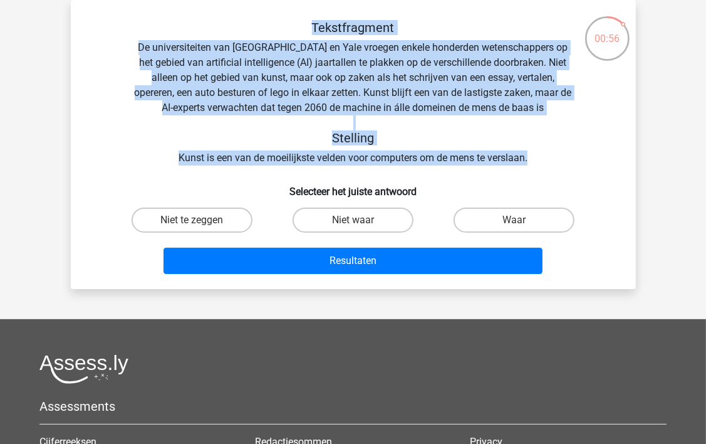
drag, startPoint x: 533, startPoint y: 160, endPoint x: 305, endPoint y: 23, distance: 265.9
click at [305, 23] on div "Tekstfragment De universiteiten van Oxford en Yale vroegen enkele honderden wet…" at bounding box center [353, 92] width 525 height 145
copy div "Tekstfragment De universiteiten van Oxford en Yale vroegen enkele honderden wet…"
click at [539, 216] on label "Waar" at bounding box center [514, 219] width 121 height 25
click at [523, 220] on input "Waar" at bounding box center [518, 224] width 8 height 8
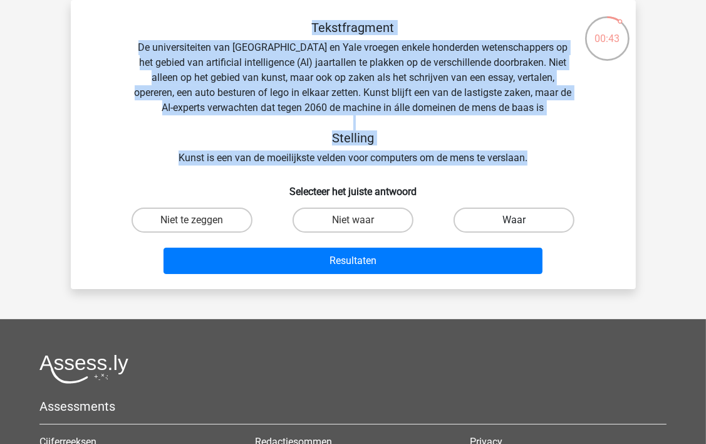
radio input "true"
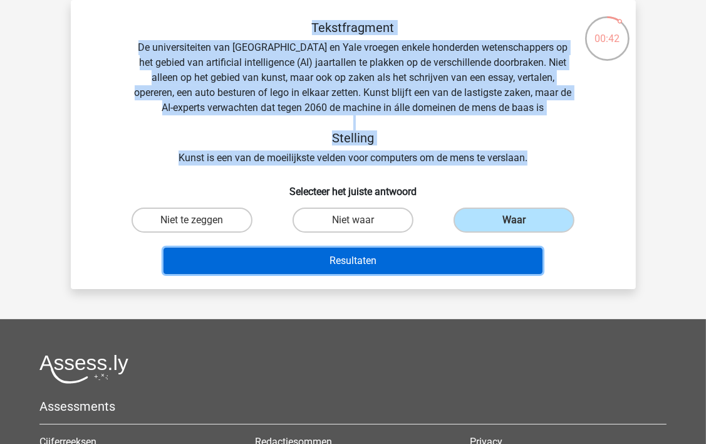
click at [431, 263] on button "Resultaten" at bounding box center [353, 261] width 379 height 26
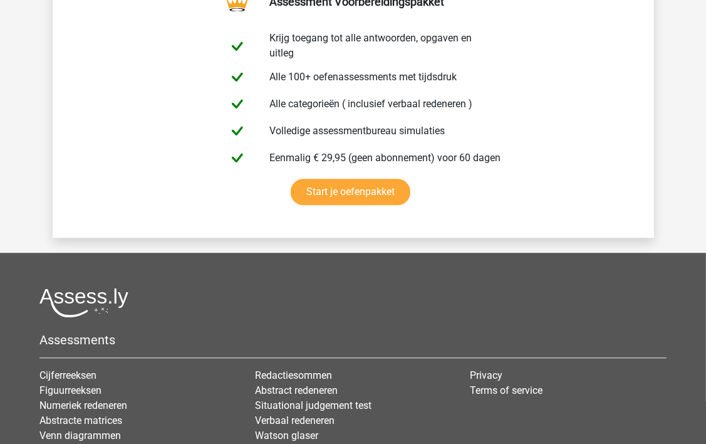
scroll to position [2364, 0]
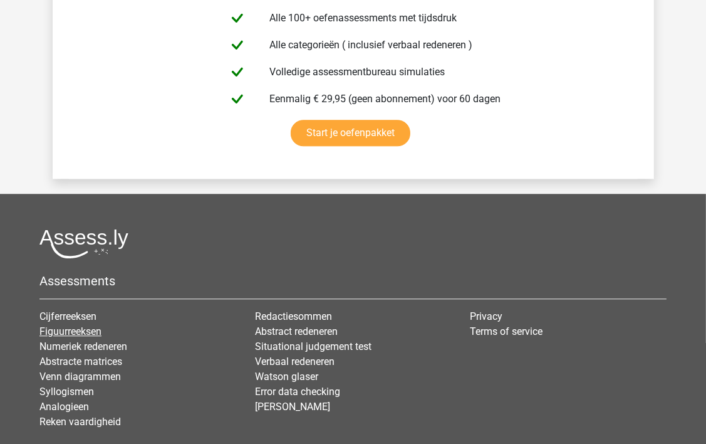
click at [70, 326] on link "Figuurreeksen" at bounding box center [70, 331] width 62 height 12
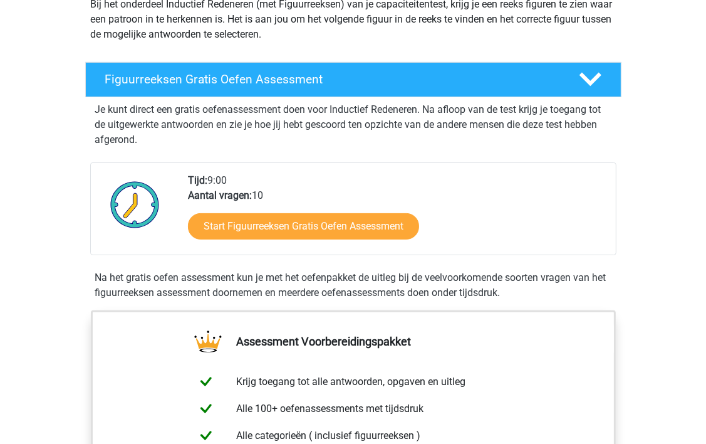
scroll to position [162, 0]
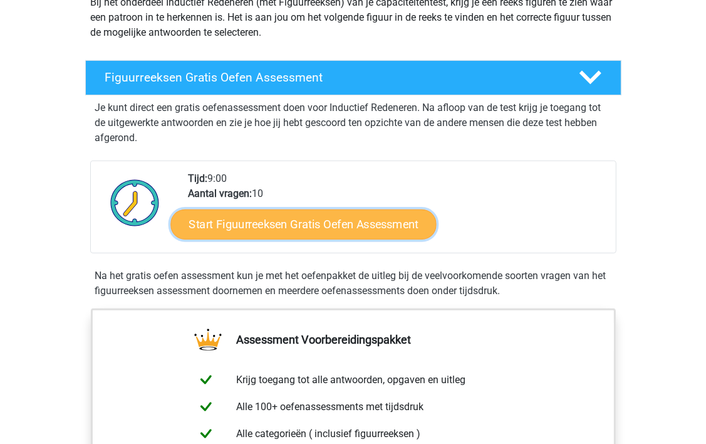
click at [380, 223] on link "Start Figuurreeksen Gratis Oefen Assessment" at bounding box center [303, 224] width 266 height 30
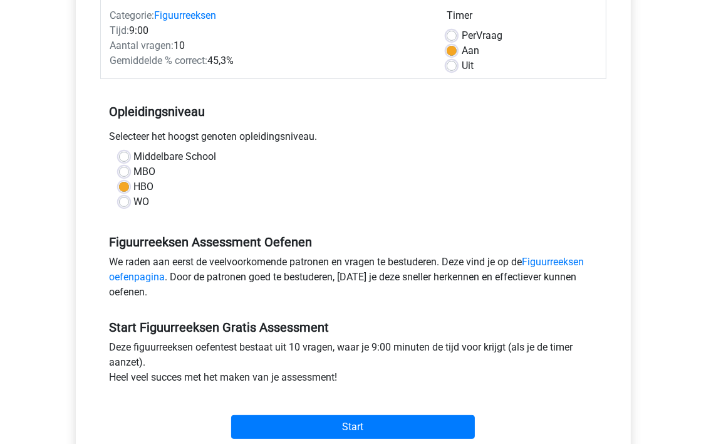
scroll to position [166, 0]
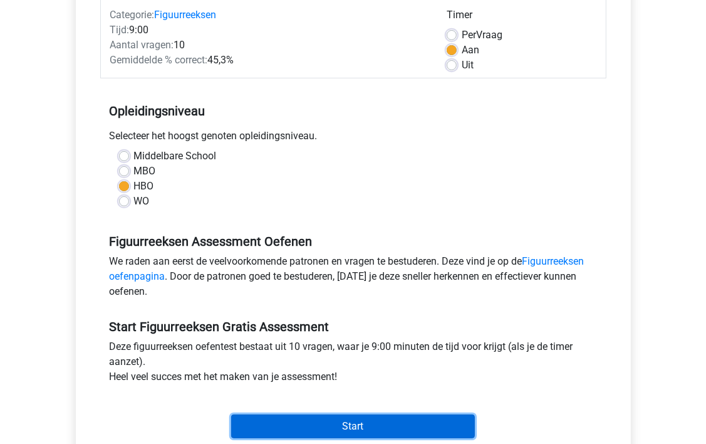
click at [434, 421] on input "Start" at bounding box center [353, 426] width 244 height 24
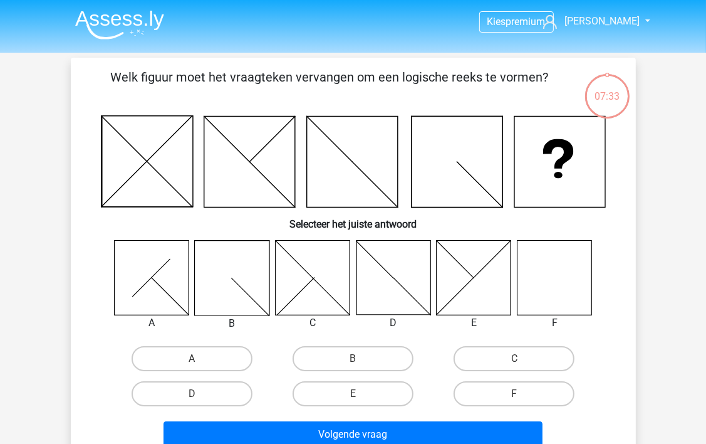
click at [483, 281] on icon at bounding box center [474, 277] width 75 height 75
click at [375, 389] on label "E" at bounding box center [353, 393] width 121 height 25
click at [361, 394] on input "E" at bounding box center [357, 398] width 8 height 8
radio input "true"
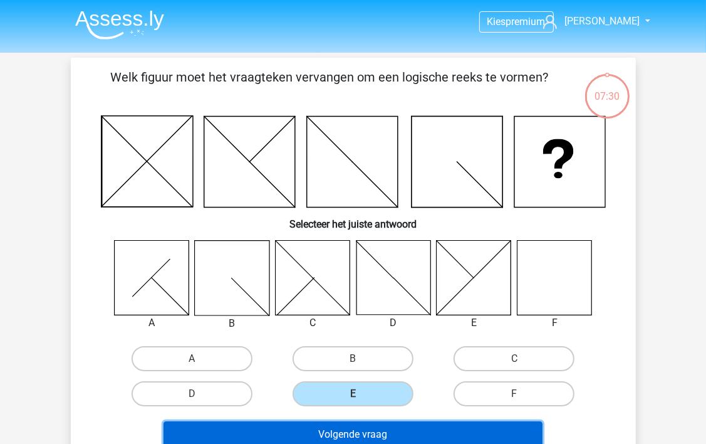
click at [368, 427] on button "Volgende vraag" at bounding box center [353, 434] width 379 height 26
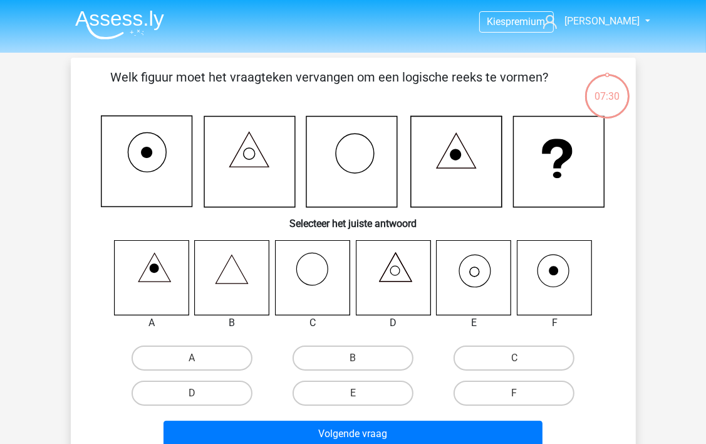
scroll to position [58, 0]
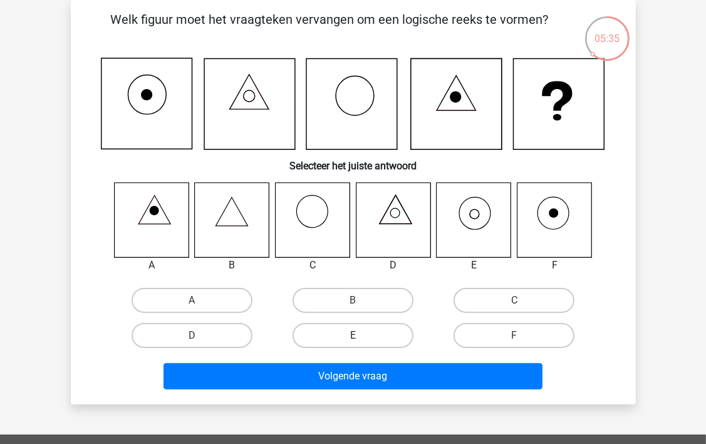
click at [351, 336] on label "E" at bounding box center [353, 335] width 121 height 25
click at [353, 336] on input "E" at bounding box center [357, 339] width 8 height 8
radio input "true"
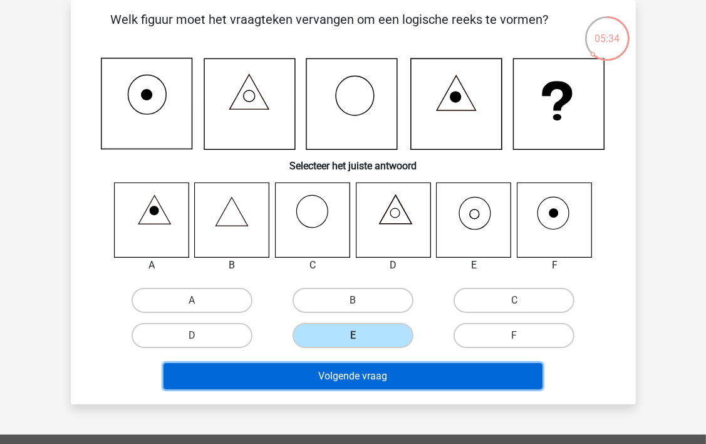
click at [350, 374] on button "Volgende vraag" at bounding box center [353, 376] width 379 height 26
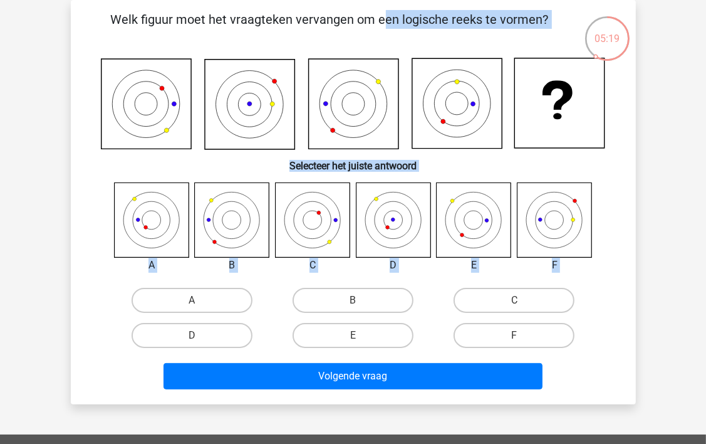
drag, startPoint x: 80, startPoint y: 8, endPoint x: 96, endPoint y: 268, distance: 261.2
click at [96, 268] on div "Welk figuur moet het vraagteken vervangen om een logische reeks te vormen? Sele…" at bounding box center [353, 202] width 565 height 404
drag, startPoint x: 96, startPoint y: 268, endPoint x: 36, endPoint y: 209, distance: 84.2
click at [36, 209] on div "Kies premium sidney sschuurman@kpnmail.nl" at bounding box center [353, 353] width 706 height 823
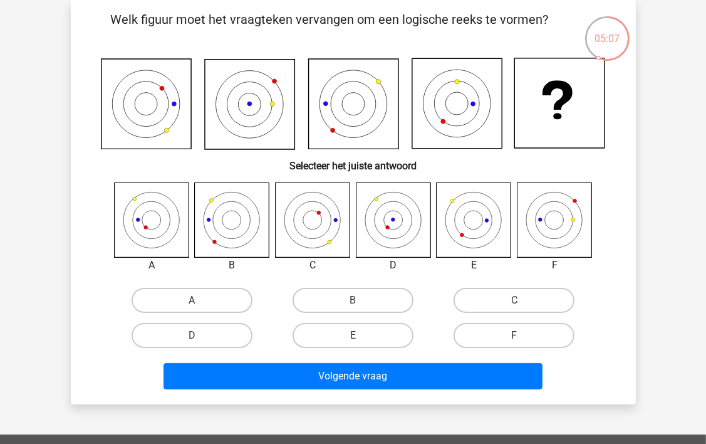
click at [694, 277] on div "Kies premium sidney sschuurman@kpnmail.nl" at bounding box center [353, 353] width 706 height 823
click at [506, 294] on label "C" at bounding box center [514, 300] width 121 height 25
click at [514, 300] on input "C" at bounding box center [518, 304] width 8 height 8
radio input "true"
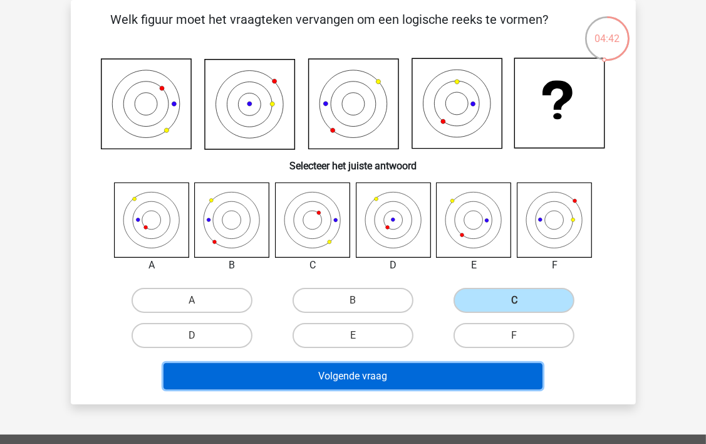
click at [405, 377] on button "Volgende vraag" at bounding box center [353, 376] width 379 height 26
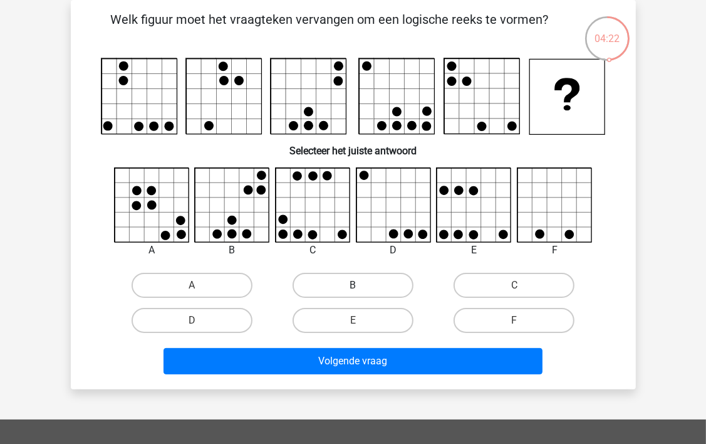
click at [373, 284] on label "B" at bounding box center [353, 285] width 121 height 25
click at [361, 285] on input "B" at bounding box center [357, 289] width 8 height 8
radio input "true"
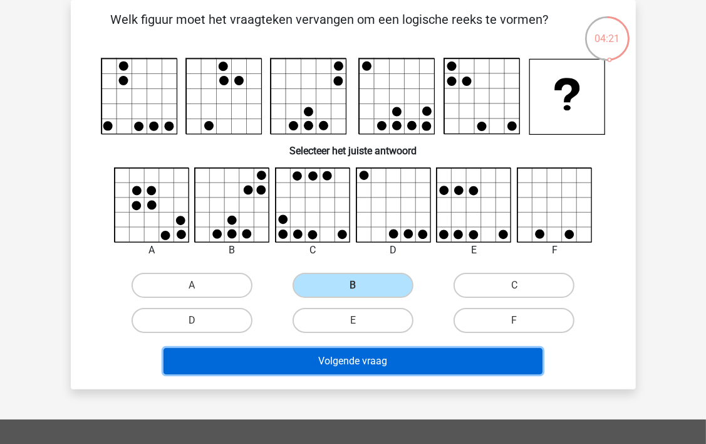
click at [345, 365] on button "Volgende vraag" at bounding box center [353, 361] width 379 height 26
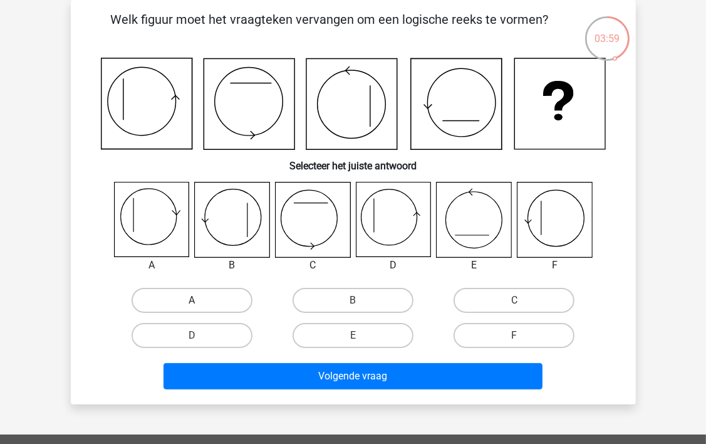
click at [213, 300] on label "A" at bounding box center [192, 300] width 121 height 25
click at [200, 300] on input "A" at bounding box center [196, 304] width 8 height 8
radio input "true"
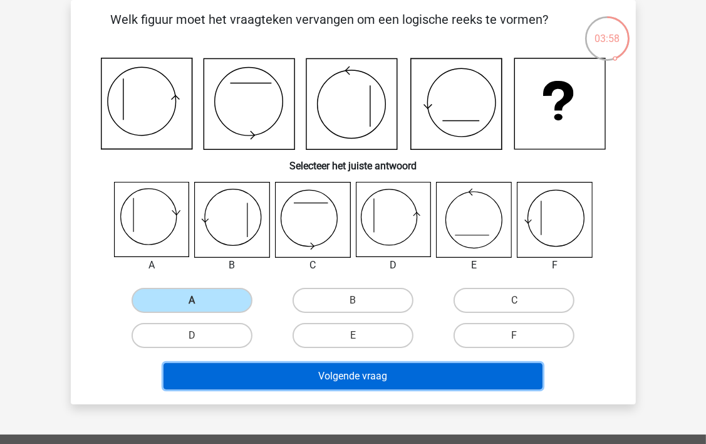
click at [348, 387] on button "Volgende vraag" at bounding box center [353, 376] width 379 height 26
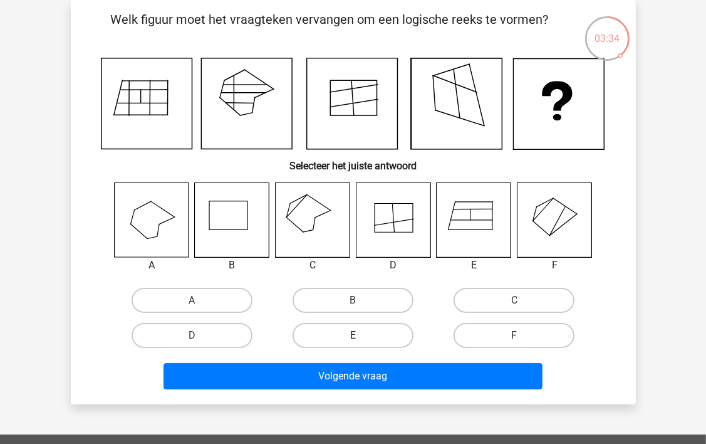
click at [355, 333] on label "E" at bounding box center [353, 335] width 121 height 25
click at [355, 335] on input "E" at bounding box center [357, 339] width 8 height 8
radio input "true"
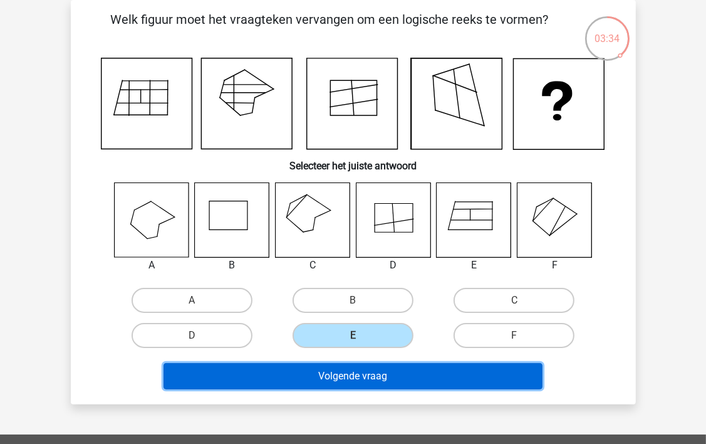
click at [353, 372] on button "Volgende vraag" at bounding box center [353, 376] width 379 height 26
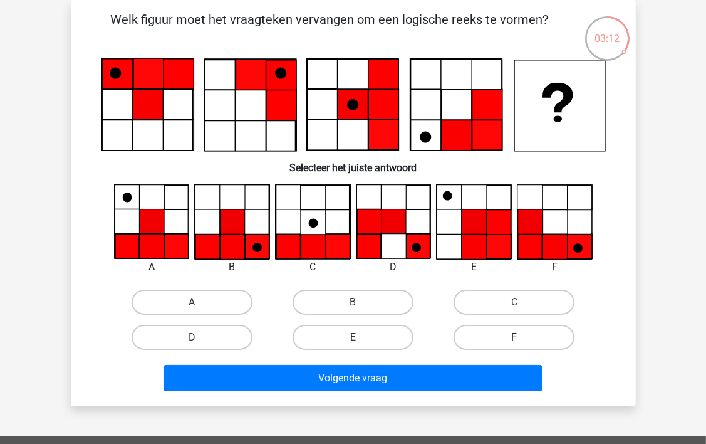
click at [531, 331] on label "F" at bounding box center [514, 337] width 121 height 25
click at [523, 337] on input "F" at bounding box center [518, 341] width 8 height 8
radio input "true"
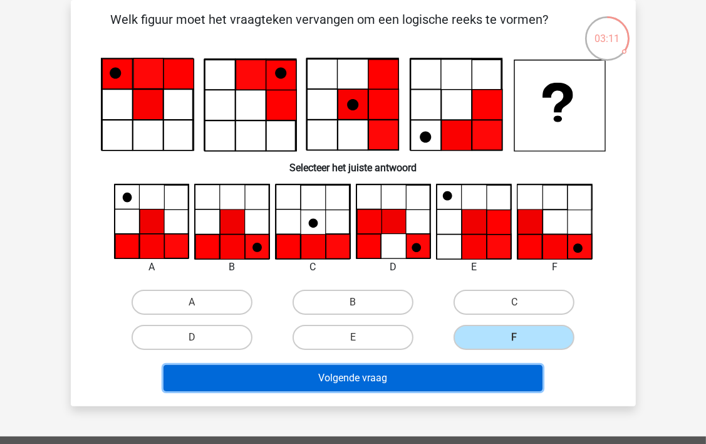
click at [408, 376] on button "Volgende vraag" at bounding box center [353, 378] width 379 height 26
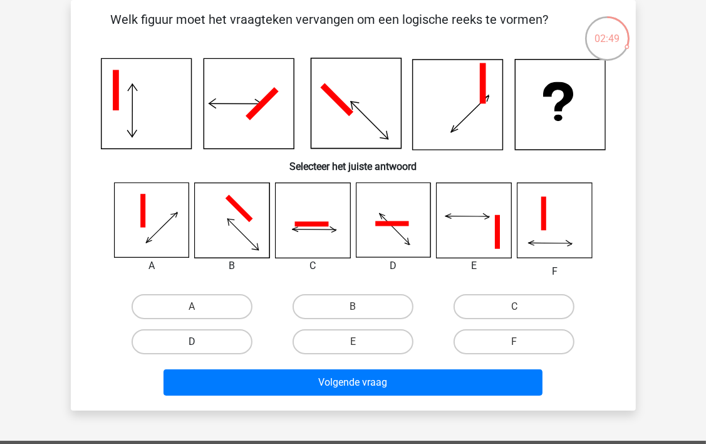
click at [221, 333] on label "D" at bounding box center [192, 341] width 121 height 25
click at [200, 342] on input "D" at bounding box center [196, 346] width 8 height 8
radio input "true"
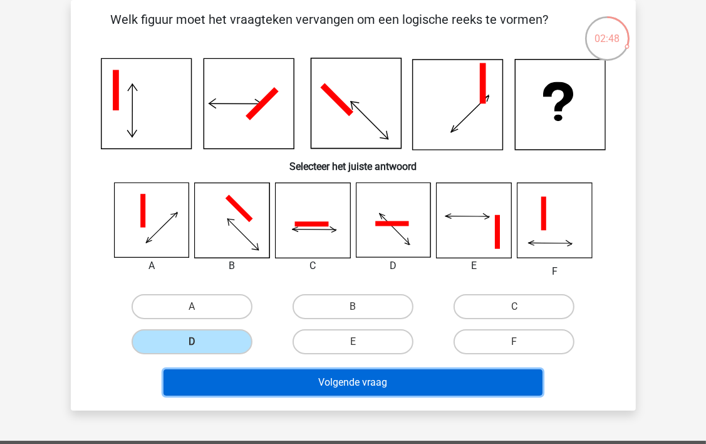
click at [263, 385] on button "Volgende vraag" at bounding box center [353, 382] width 379 height 26
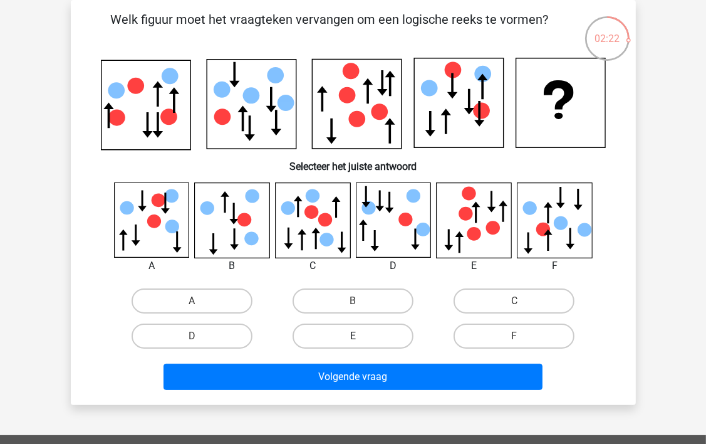
click at [348, 336] on label "E" at bounding box center [353, 335] width 121 height 25
click at [353, 336] on input "E" at bounding box center [357, 340] width 8 height 8
radio input "true"
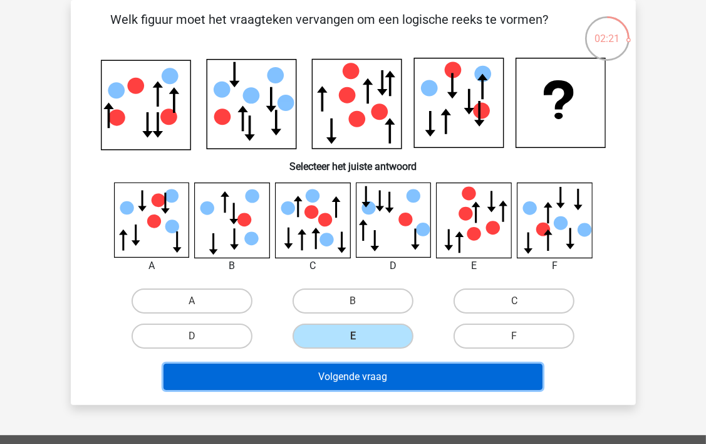
click at [343, 378] on button "Volgende vraag" at bounding box center [353, 376] width 379 height 26
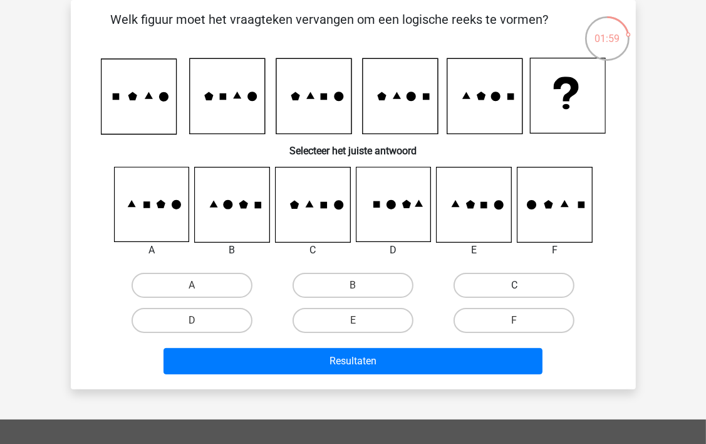
click at [514, 286] on label "C" at bounding box center [514, 285] width 121 height 25
click at [514, 286] on input "C" at bounding box center [518, 289] width 8 height 8
radio input "true"
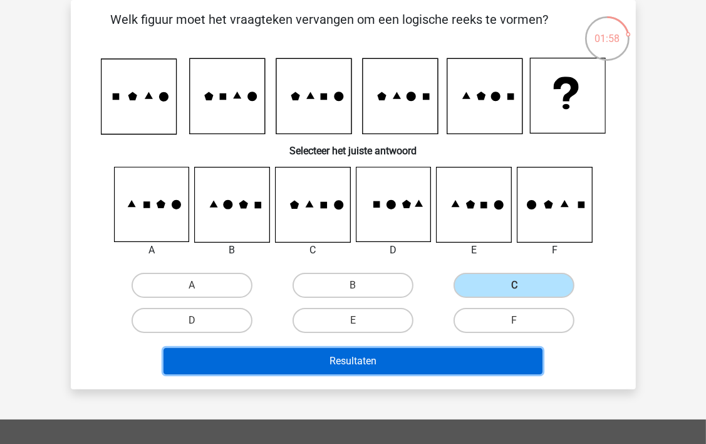
click at [380, 361] on button "Resultaten" at bounding box center [353, 361] width 379 height 26
